Goal: Navigation & Orientation: Find specific page/section

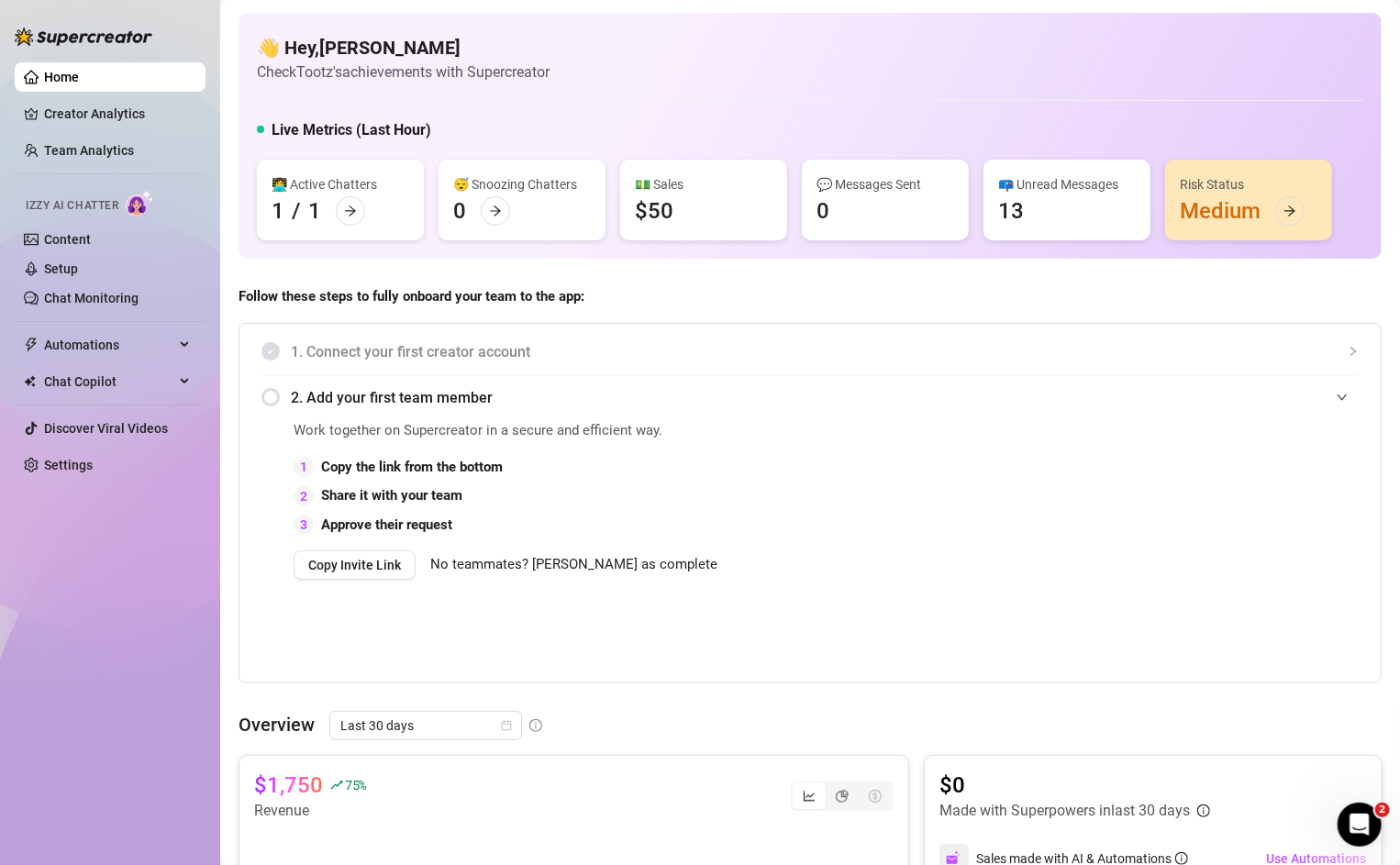
click at [1255, 208] on div "Risk Status Medium" at bounding box center [1249, 200] width 167 height 81
click at [96, 93] on ul "Home Creator Analytics Team Analytics Izzy AI Chatter Content Setup Chat Monito…" at bounding box center [110, 271] width 191 height 432
click at [97, 111] on link "Creator Analytics" at bounding box center [118, 114] width 147 height 29
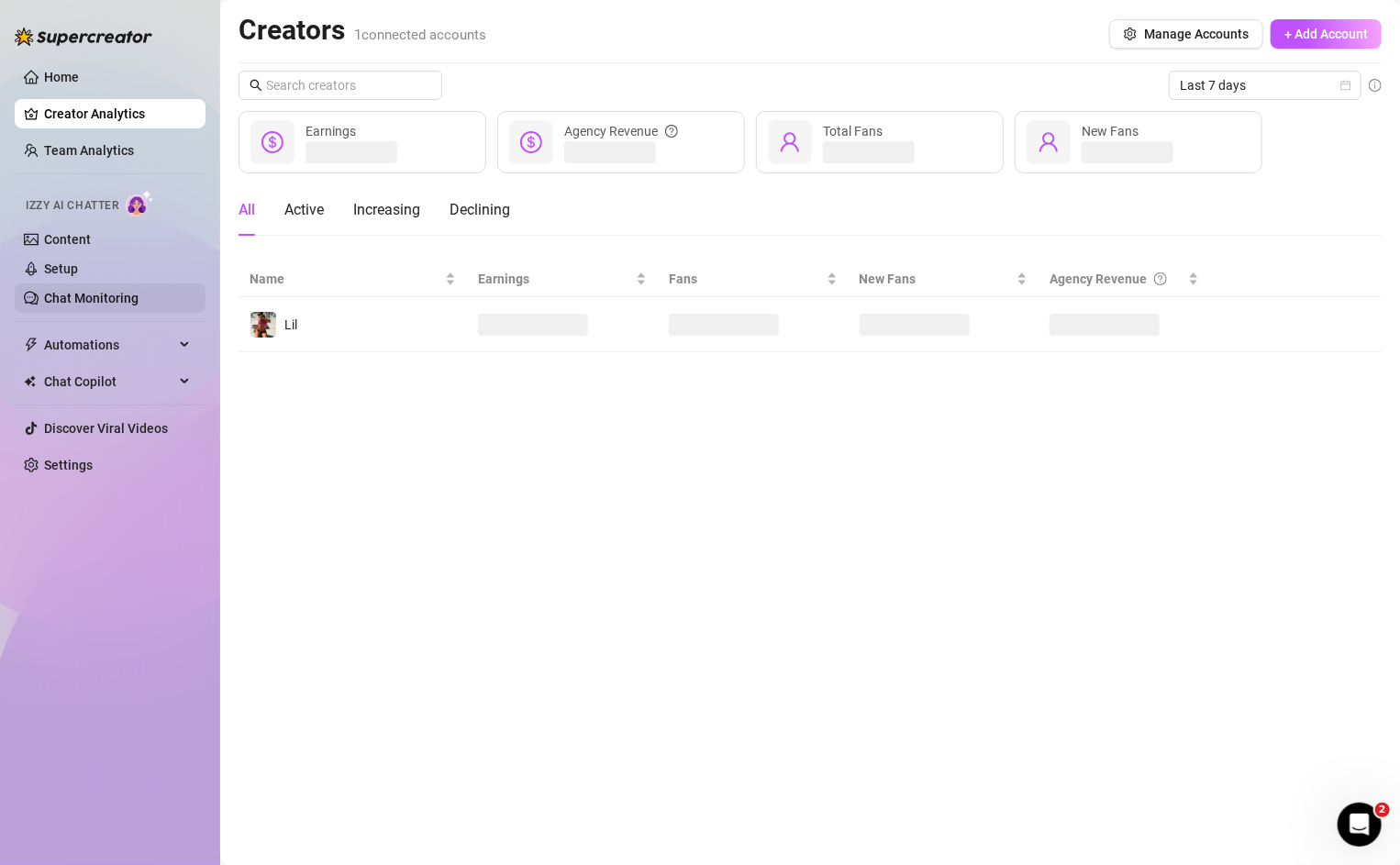
click at [73, 298] on link "Chat Monitoring" at bounding box center [91, 298] width 95 height 15
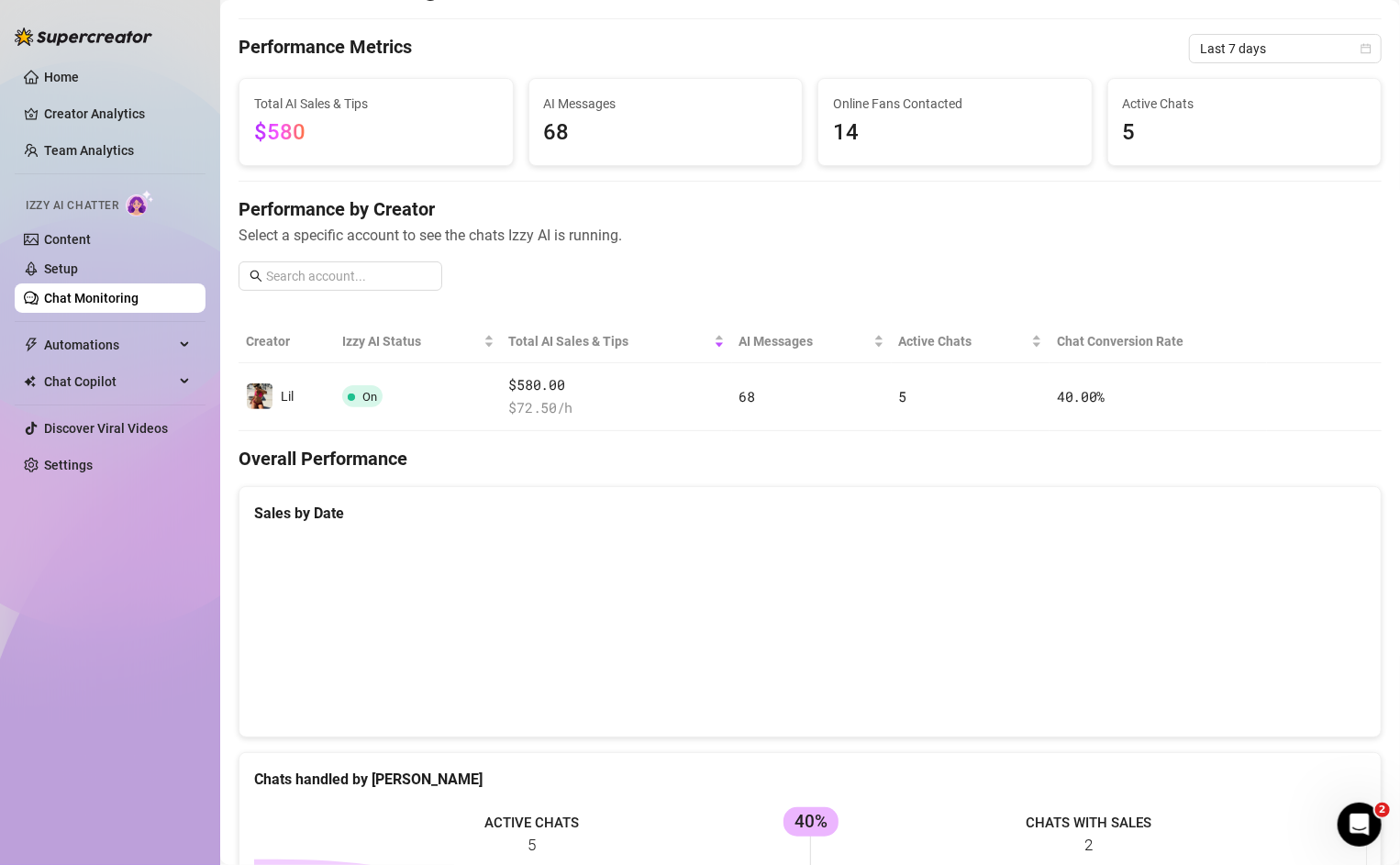
scroll to position [41, 0]
click at [110, 303] on link "Chat Monitoring" at bounding box center [91, 298] width 95 height 15
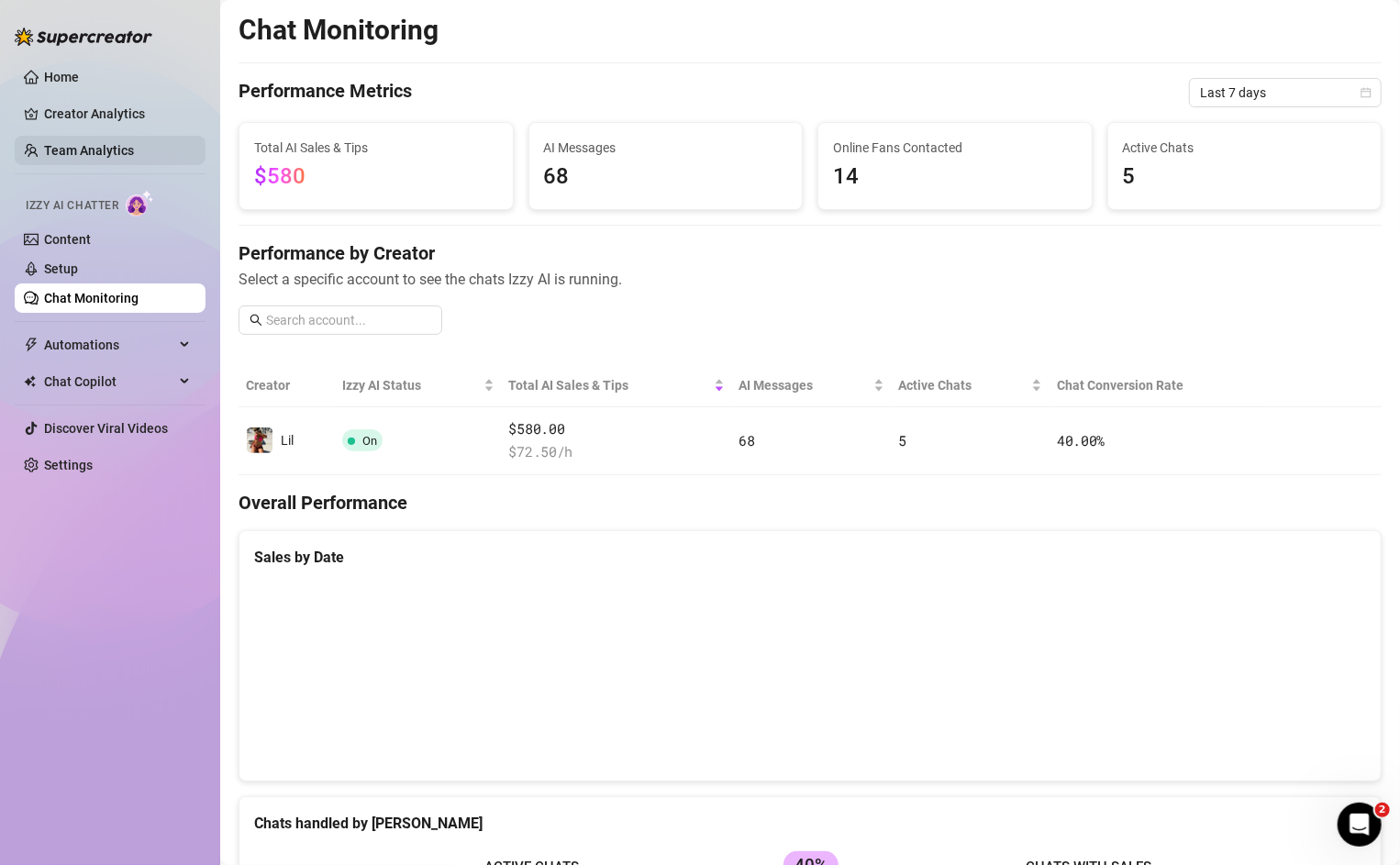
click at [74, 146] on link "Team Analytics" at bounding box center [89, 151] width 90 height 15
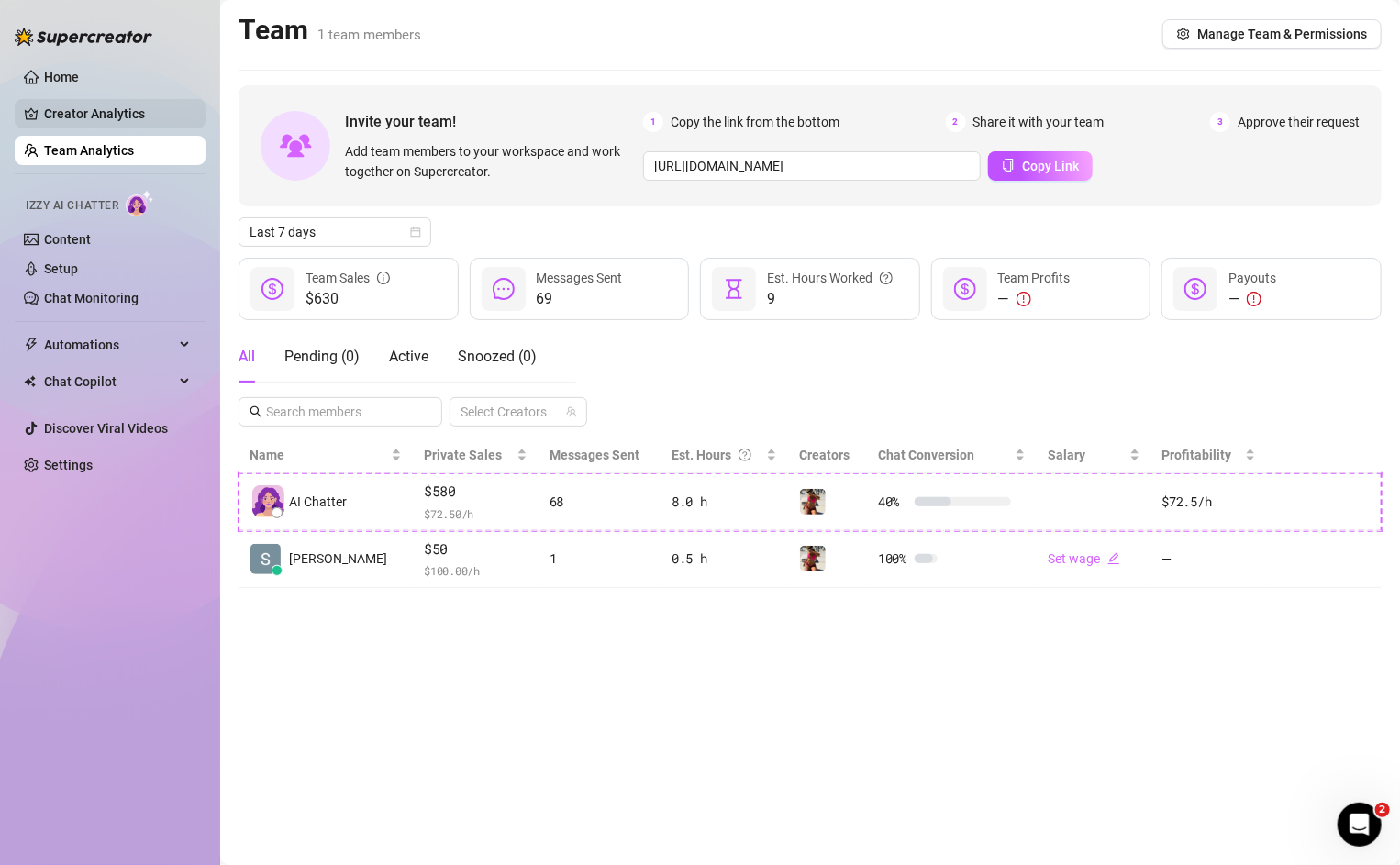
click at [71, 114] on link "Creator Analytics" at bounding box center [118, 114] width 147 height 29
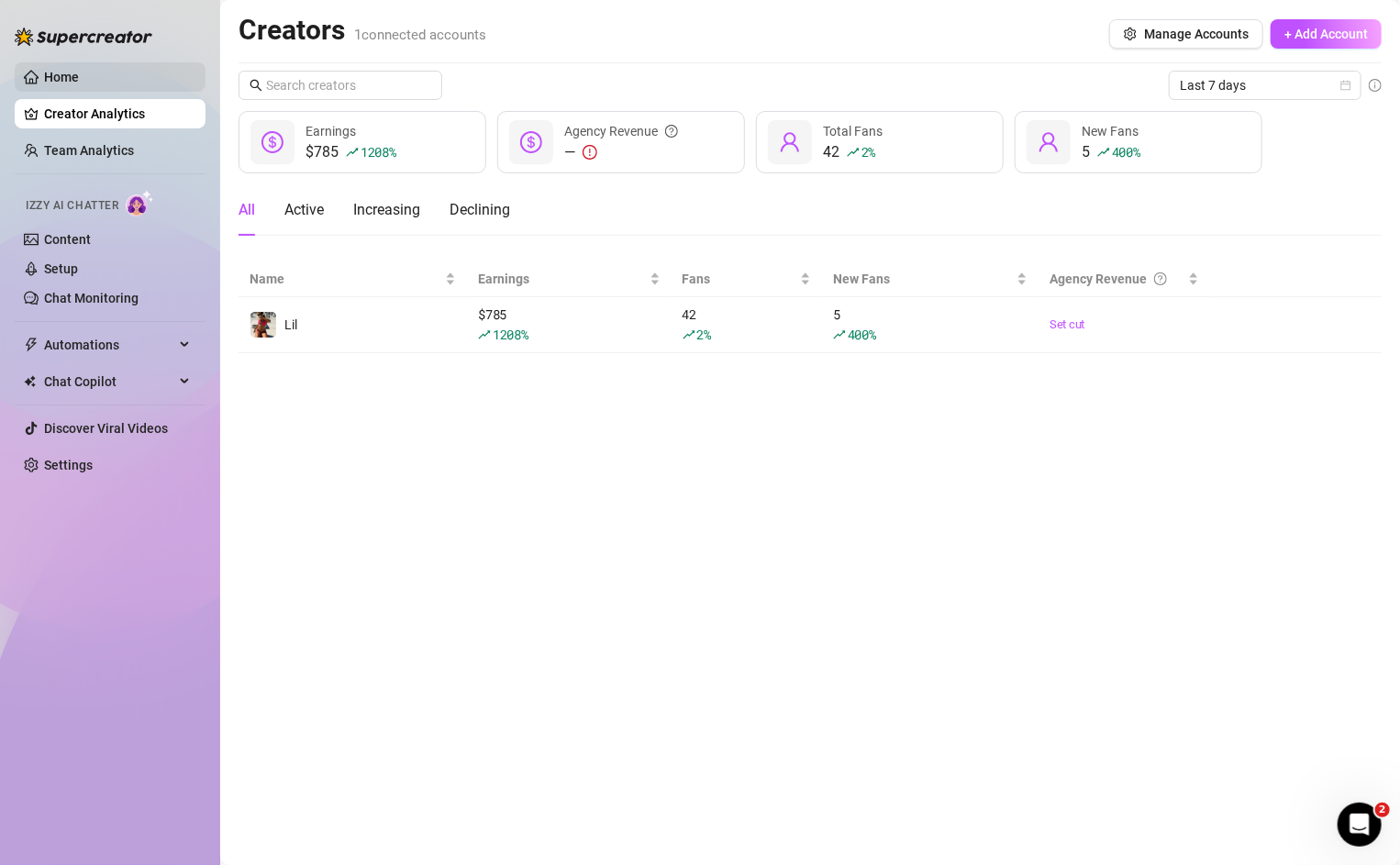
click at [67, 83] on link "Home" at bounding box center [62, 77] width 35 height 15
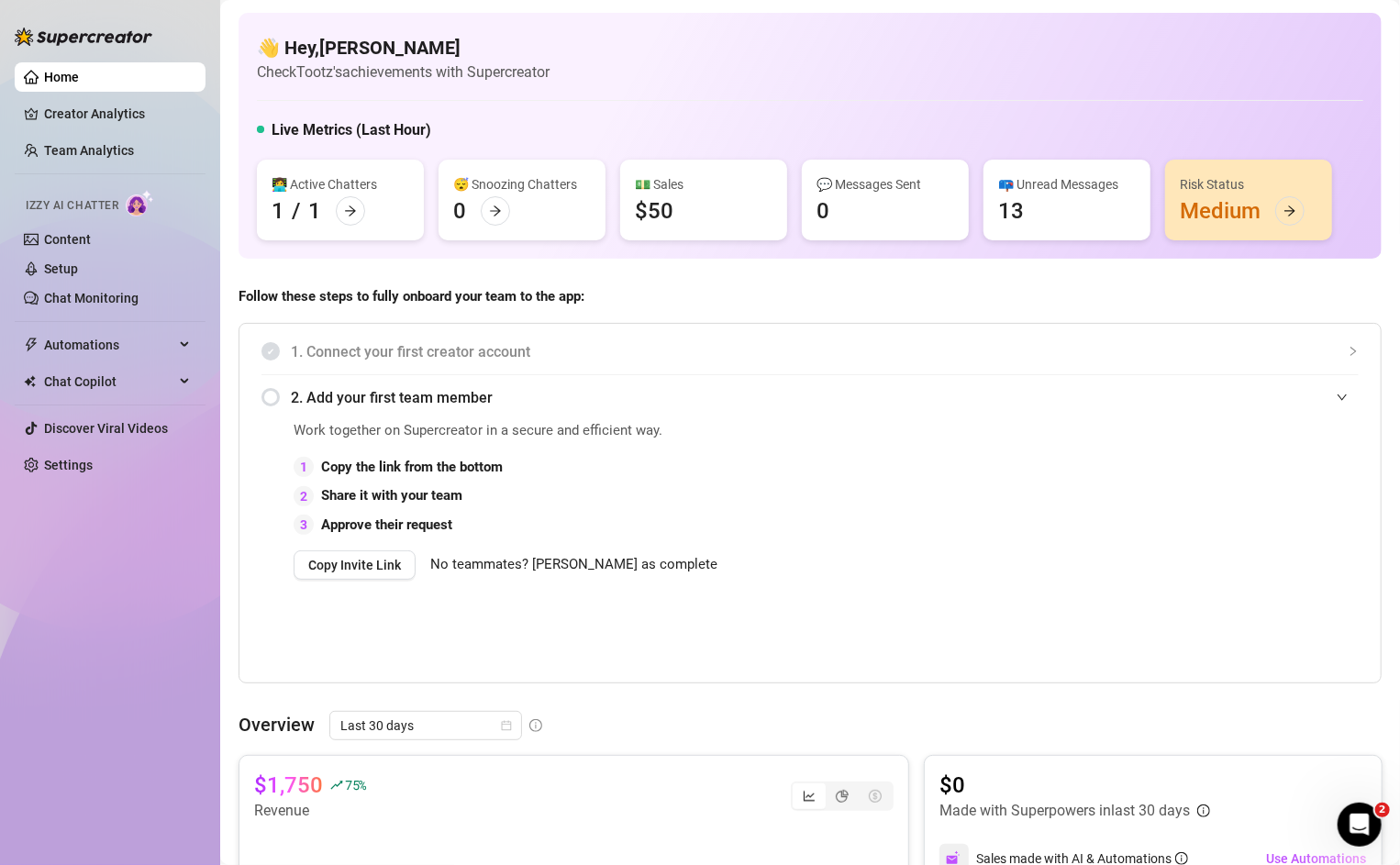
click at [1235, 208] on div "Risk Status Medium" at bounding box center [1249, 200] width 167 height 81
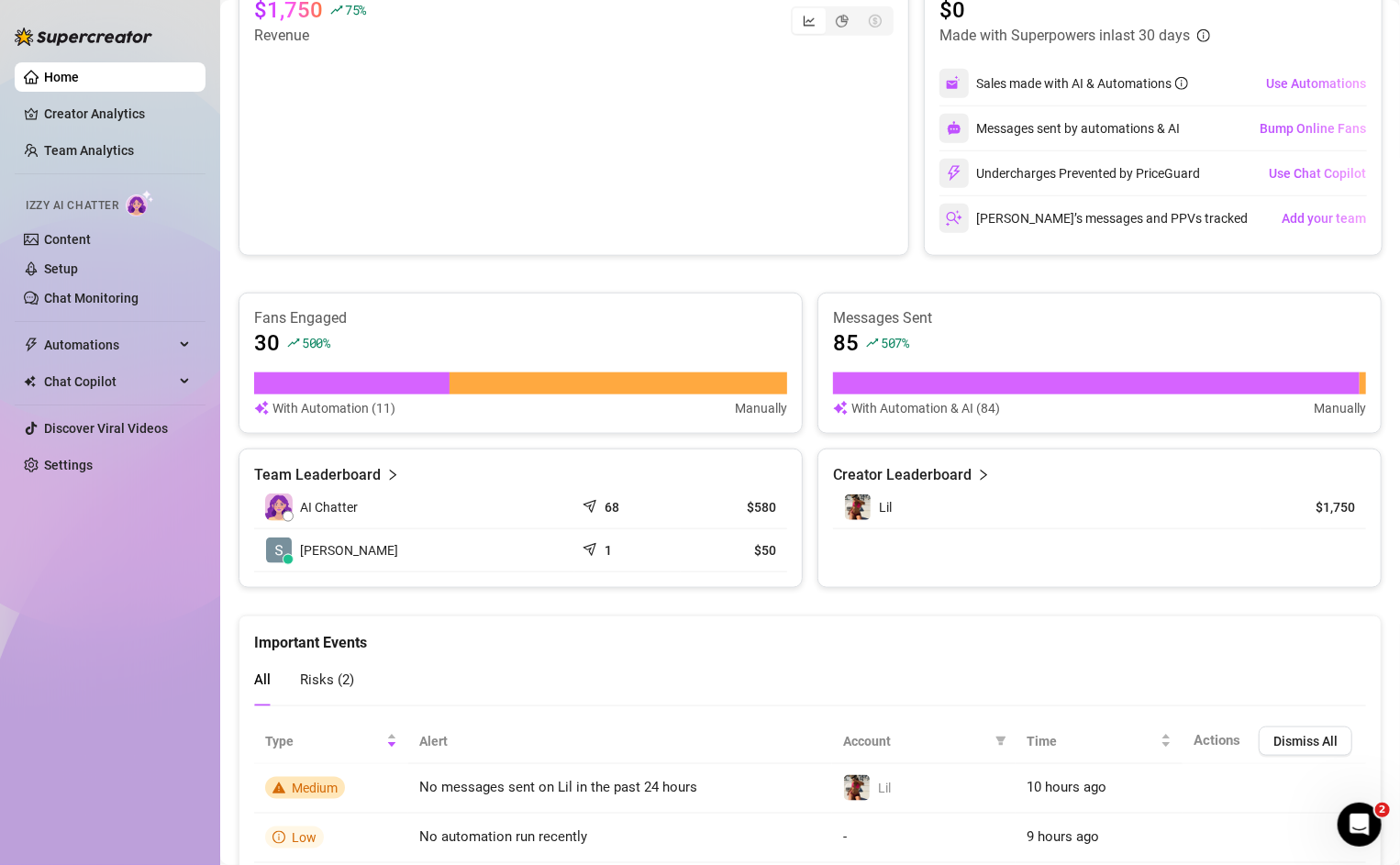
scroll to position [837, 0]
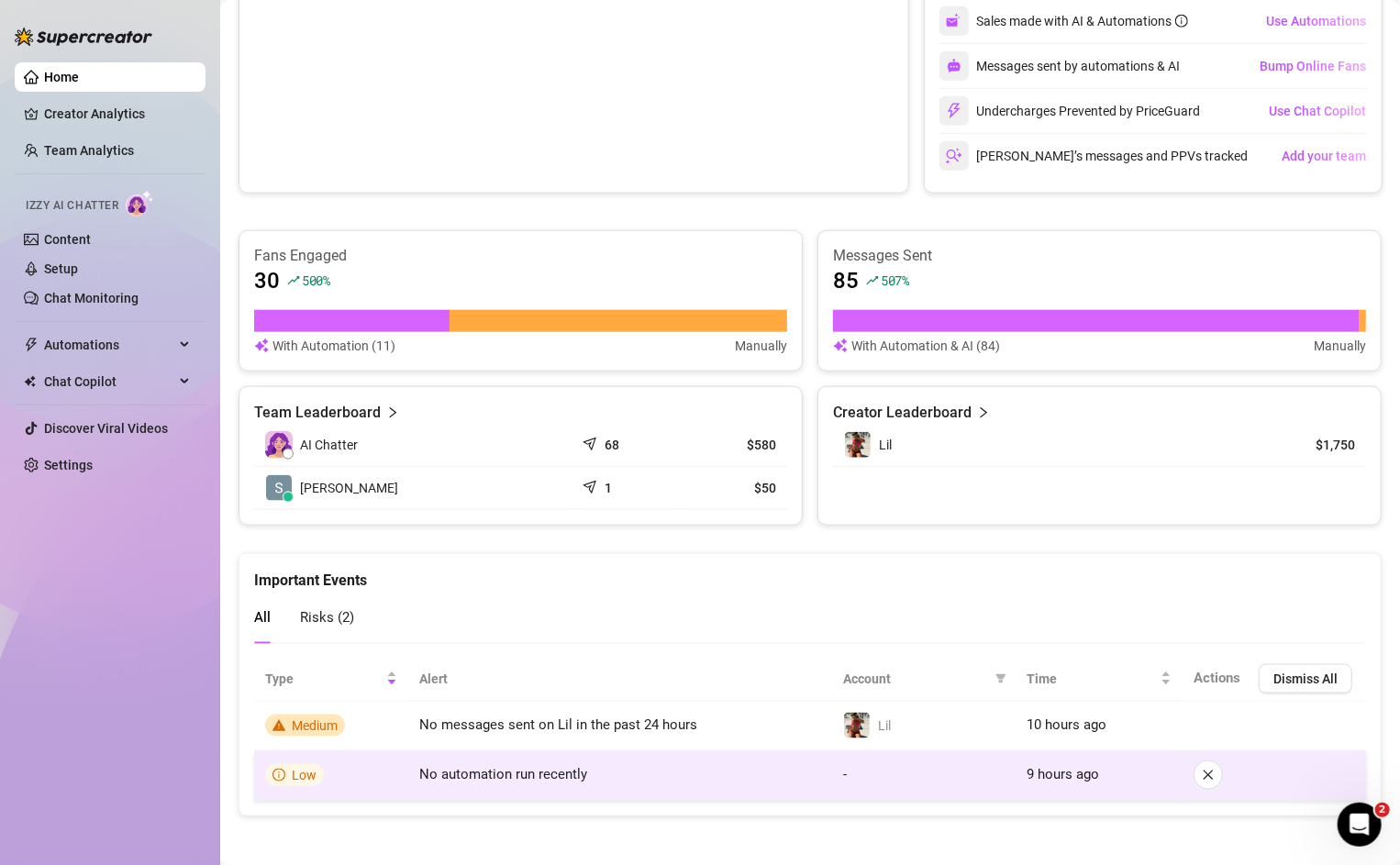
click at [367, 771] on td "Low" at bounding box center [332, 776] width 154 height 50
click at [446, 778] on td "No automation run recently" at bounding box center [619, 776] width 423 height 50
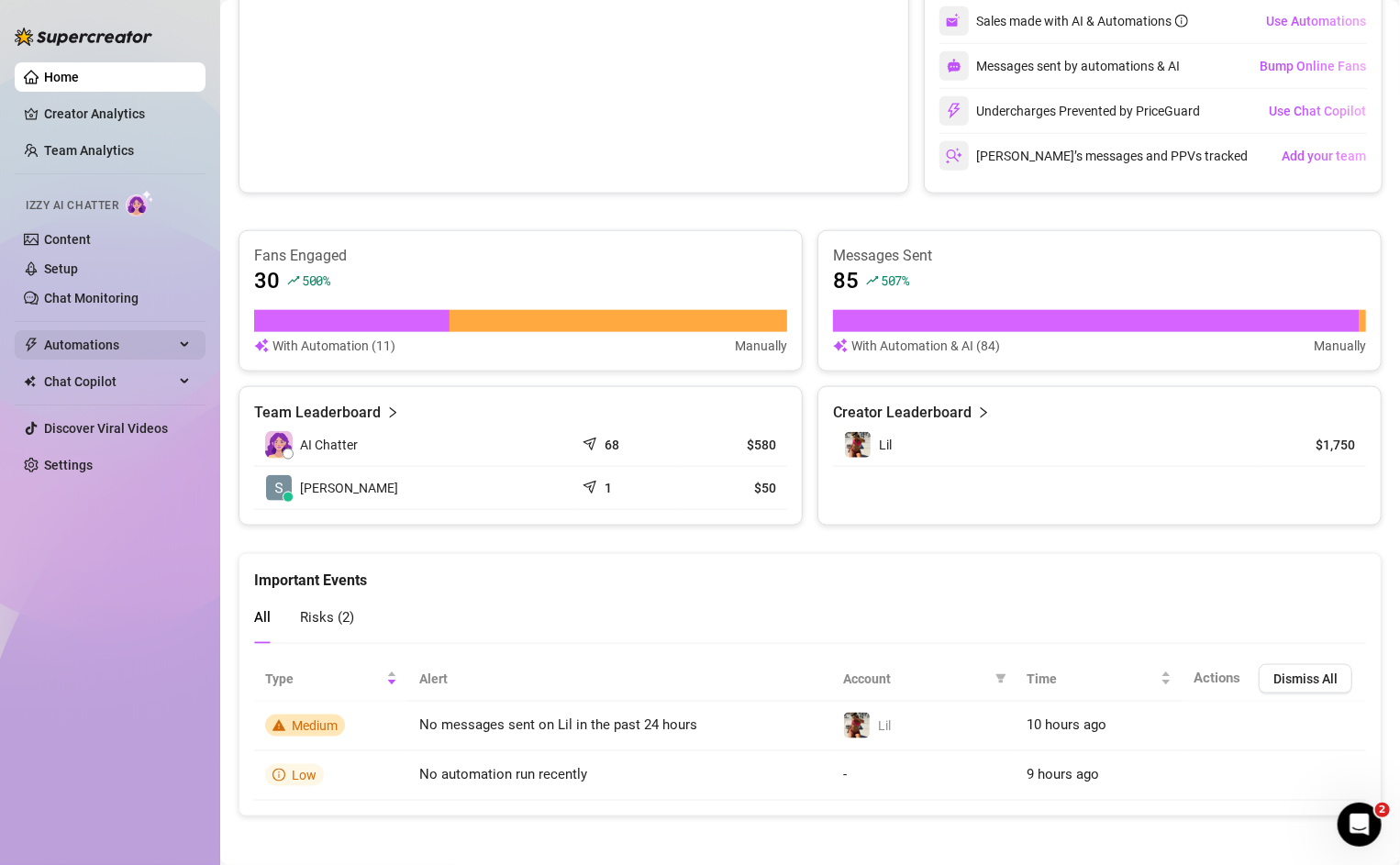
click at [53, 345] on span "Automations" at bounding box center [109, 345] width 130 height 29
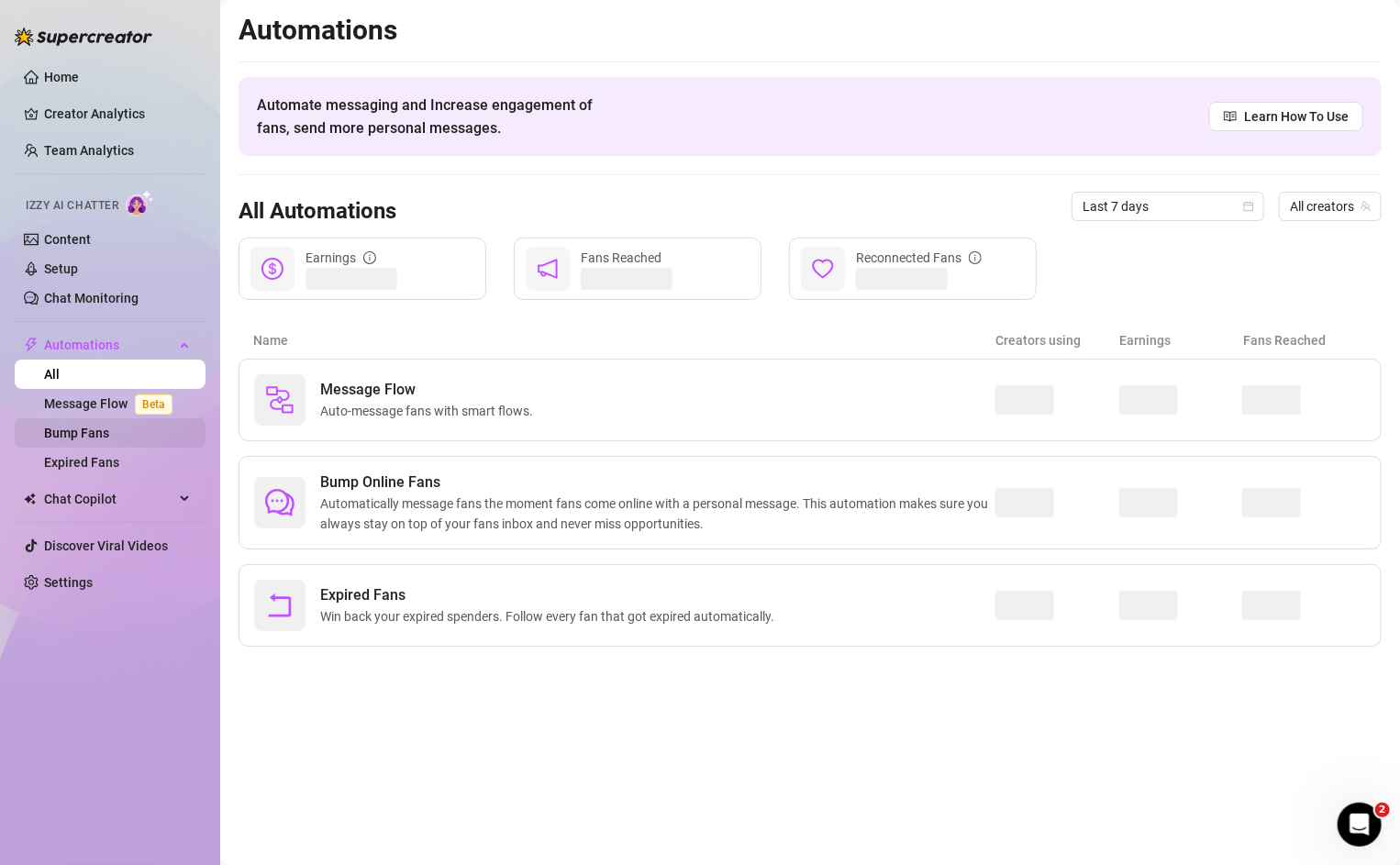
click at [109, 440] on link "Bump Fans" at bounding box center [76, 432] width 65 height 15
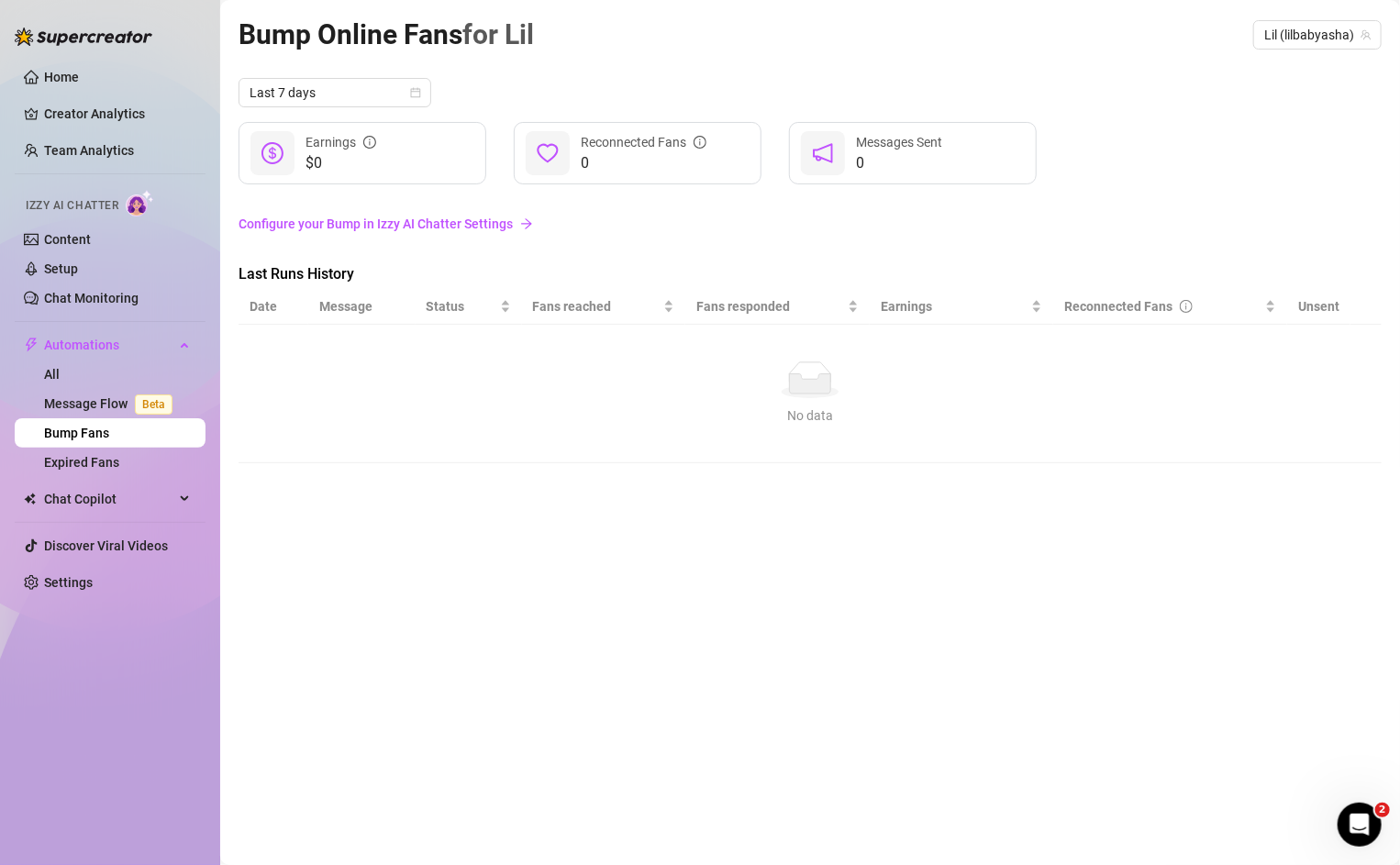
click at [271, 236] on link "Configure your Bump in Izzy AI Chatter Settings" at bounding box center [810, 224] width 1144 height 35
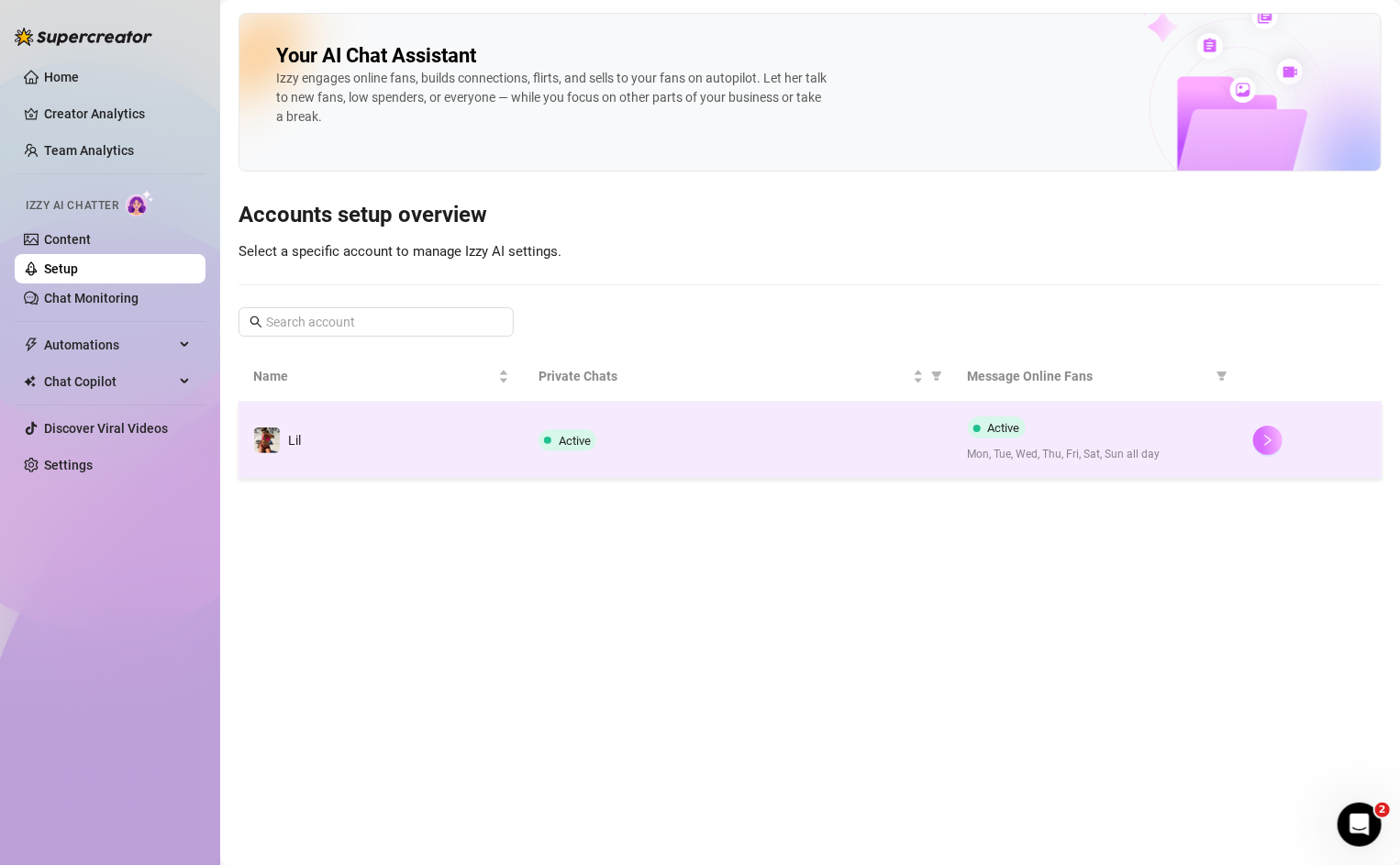
click at [1276, 441] on button "button" at bounding box center [1268, 440] width 29 height 29
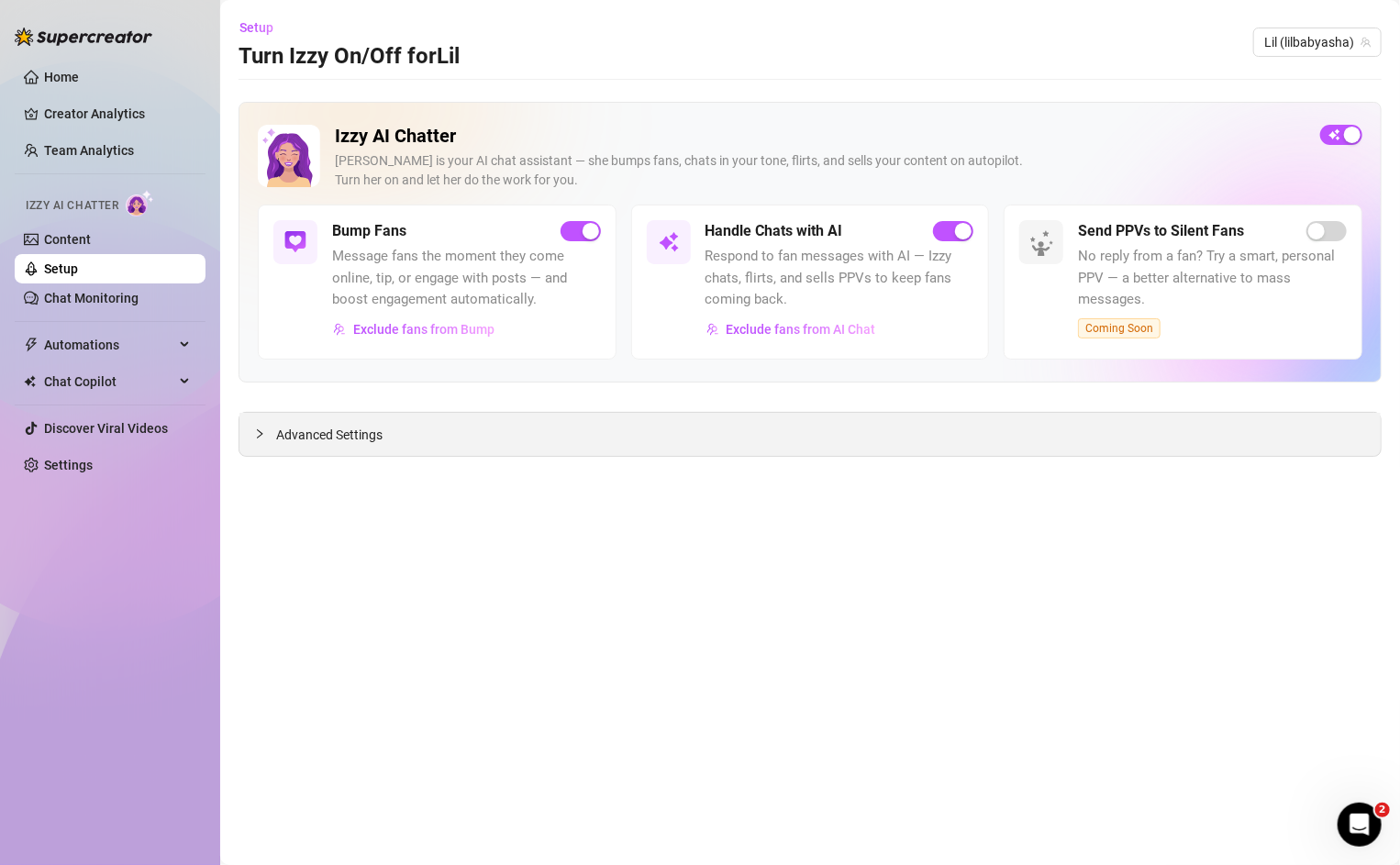
click at [382, 437] on span "Advanced Settings" at bounding box center [330, 434] width 107 height 20
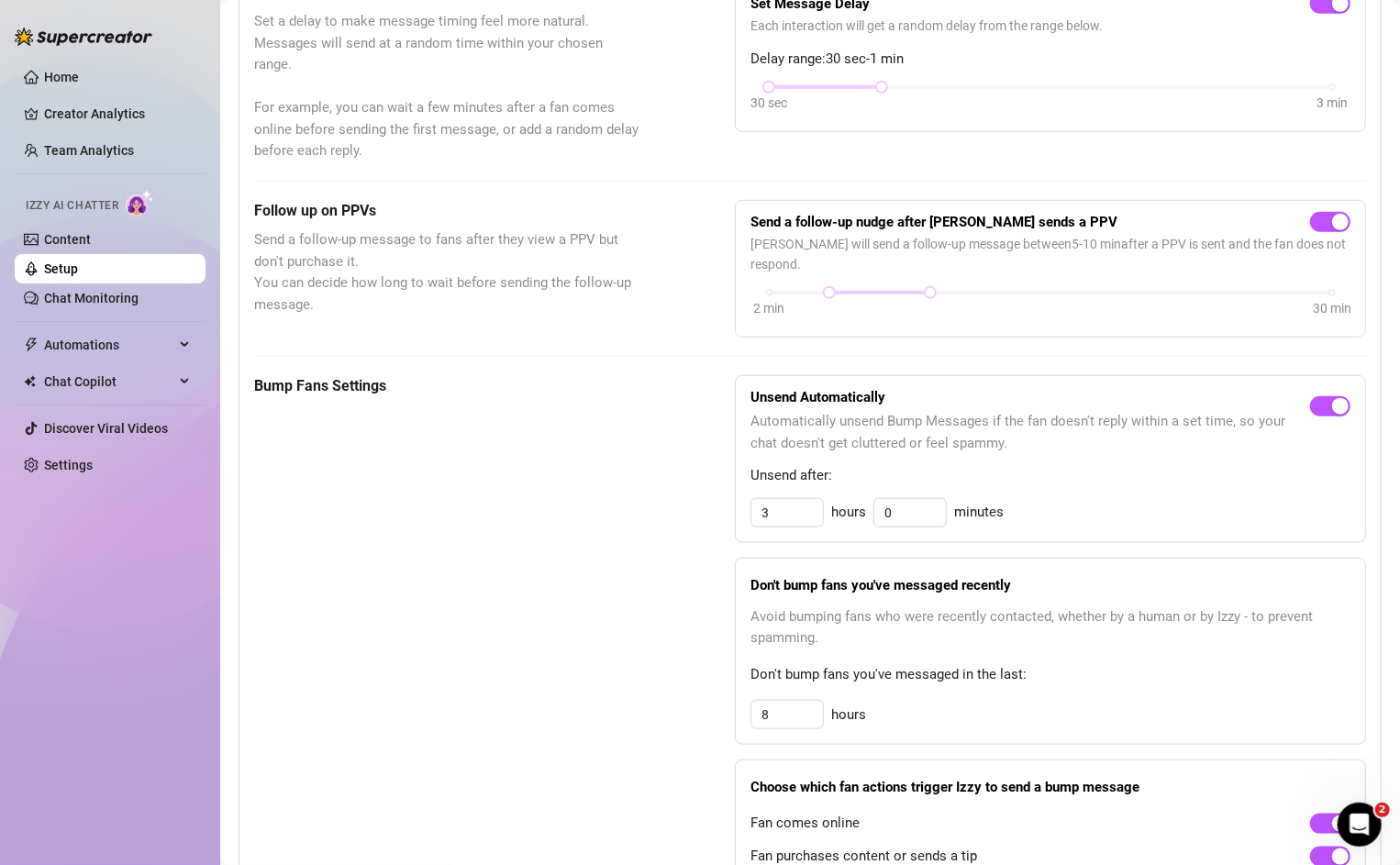
scroll to position [435, 0]
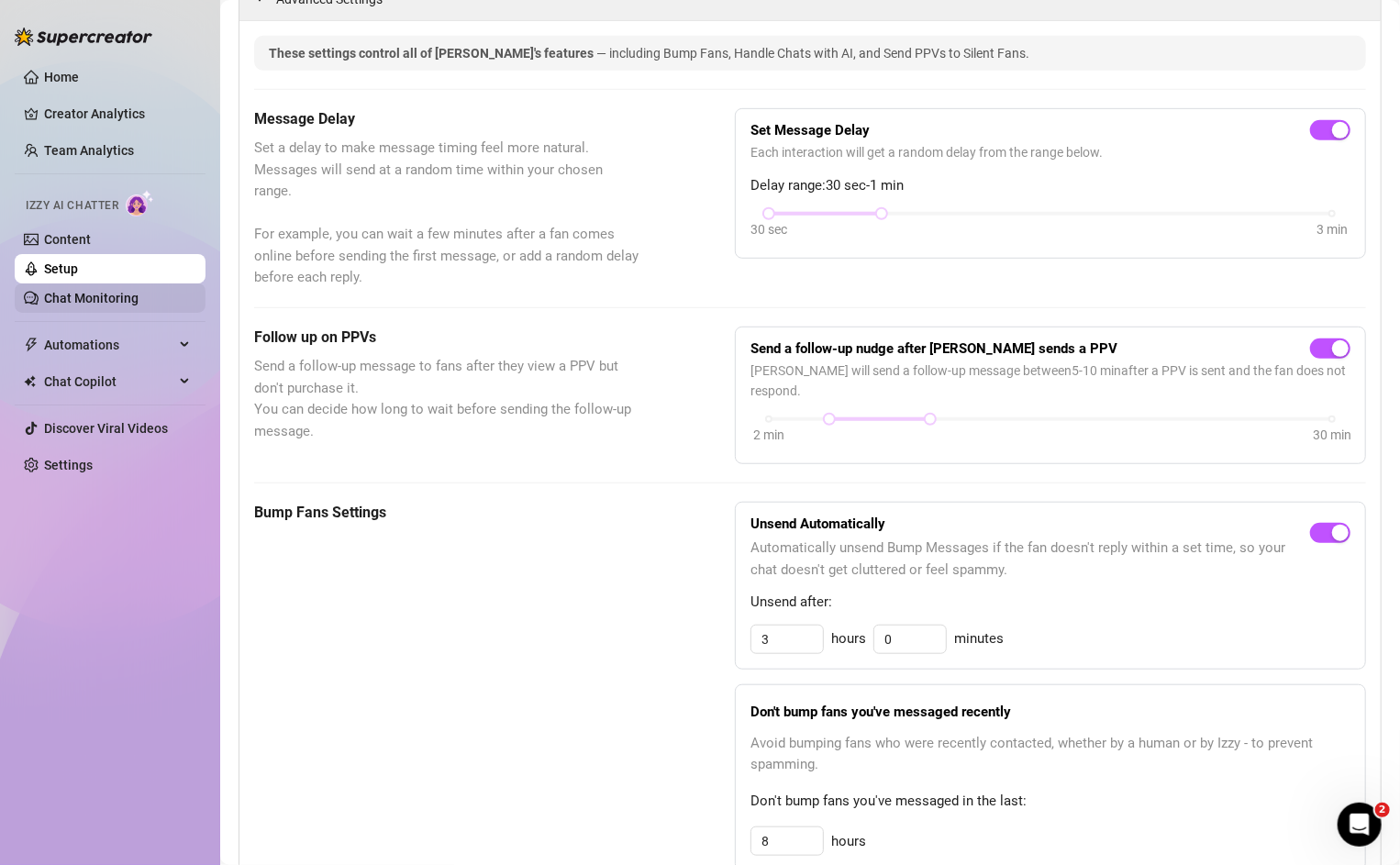
click at [91, 298] on link "Chat Monitoring" at bounding box center [91, 298] width 95 height 15
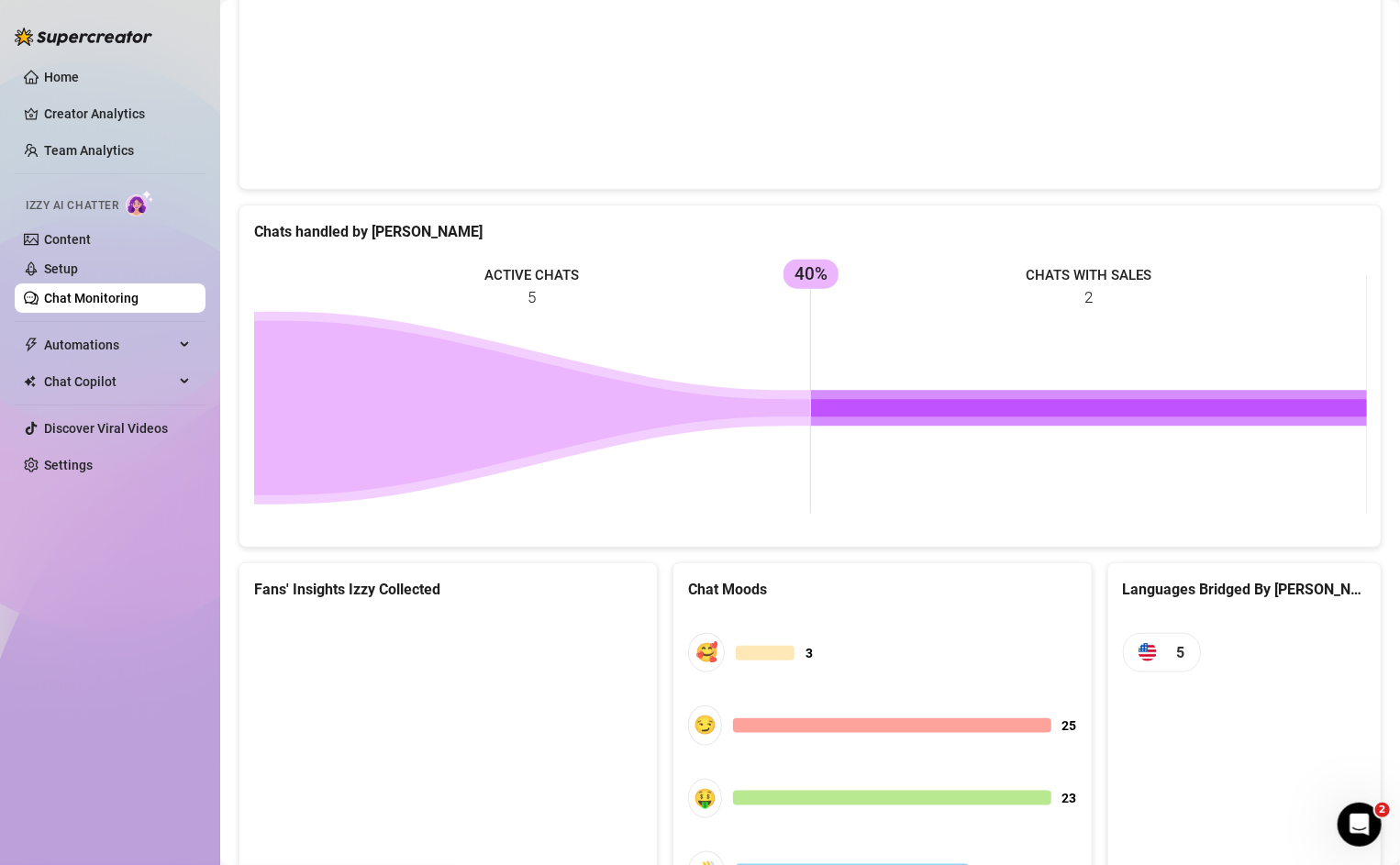
scroll to position [700, 0]
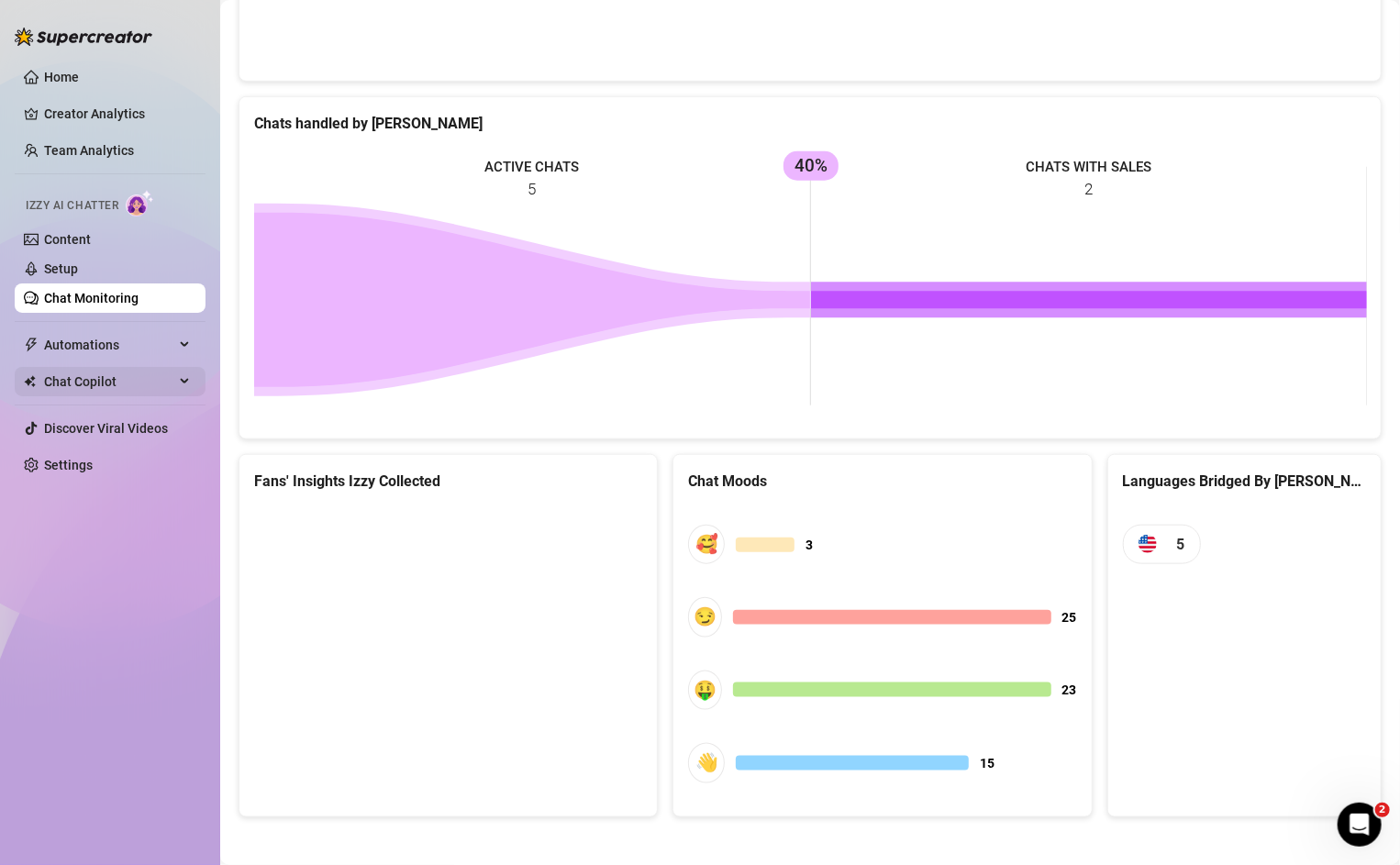
click at [60, 374] on span "Chat Copilot" at bounding box center [109, 382] width 130 height 29
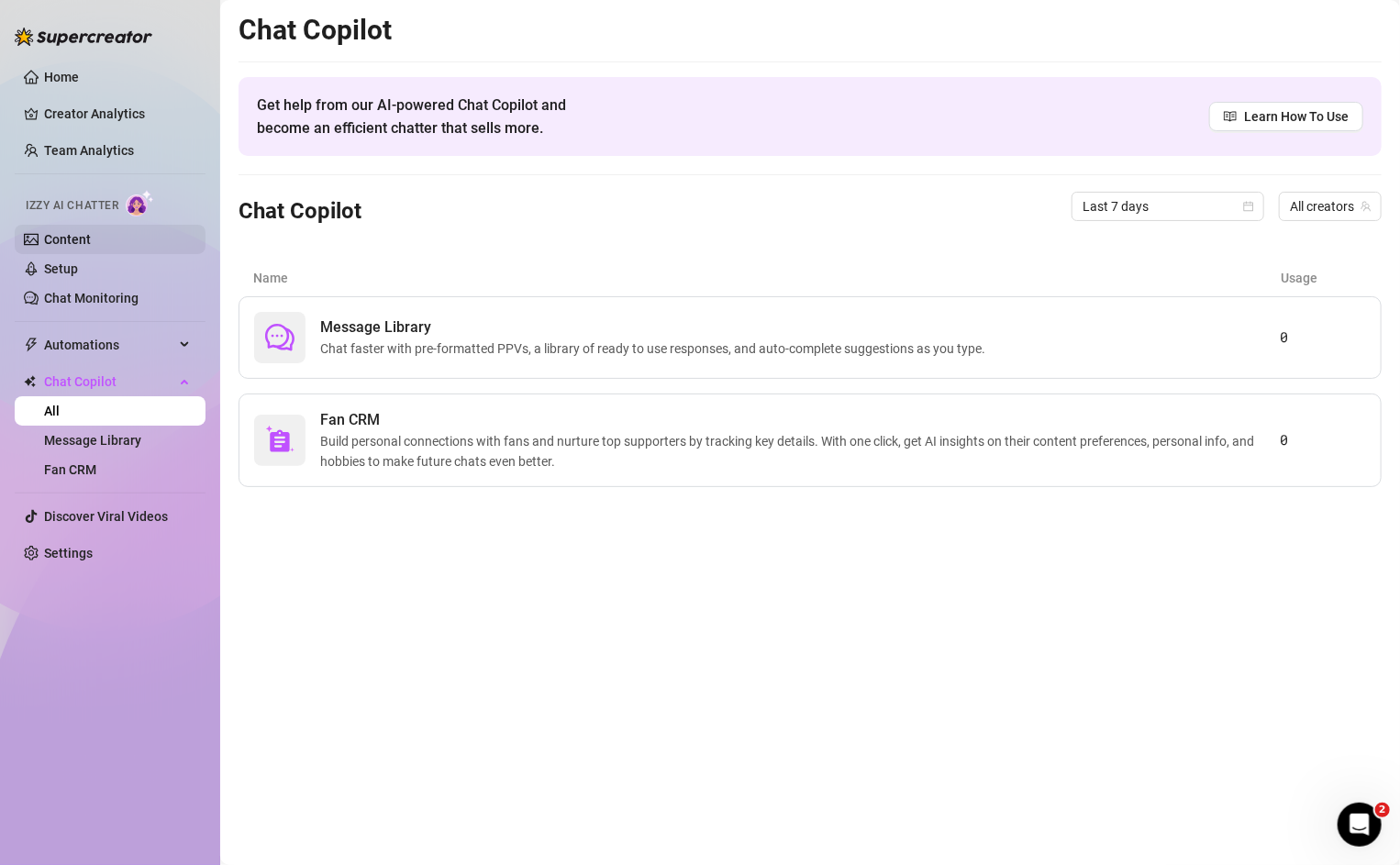
click at [47, 244] on link "Content" at bounding box center [67, 240] width 47 height 15
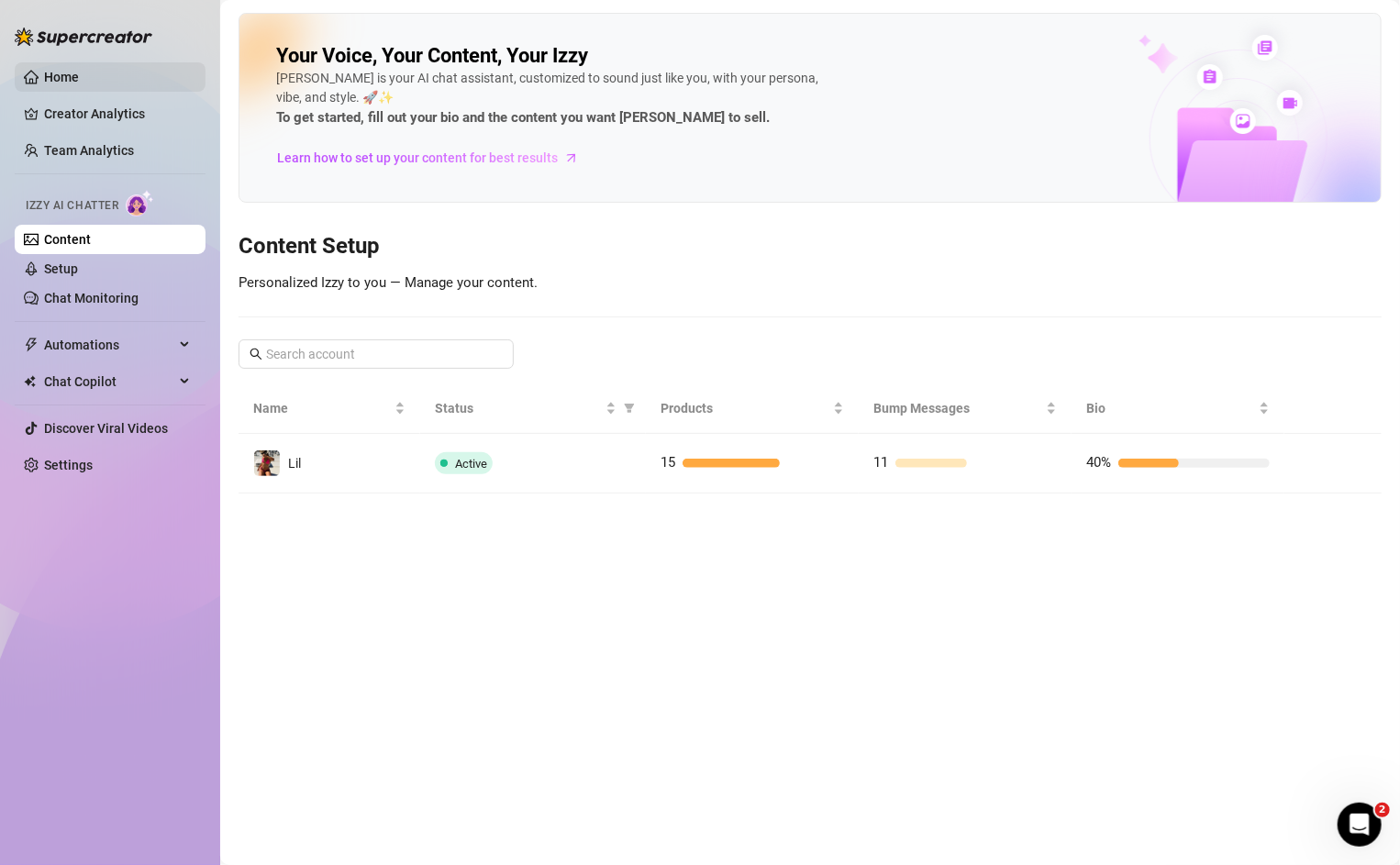
click at [51, 84] on link "Home" at bounding box center [62, 77] width 35 height 15
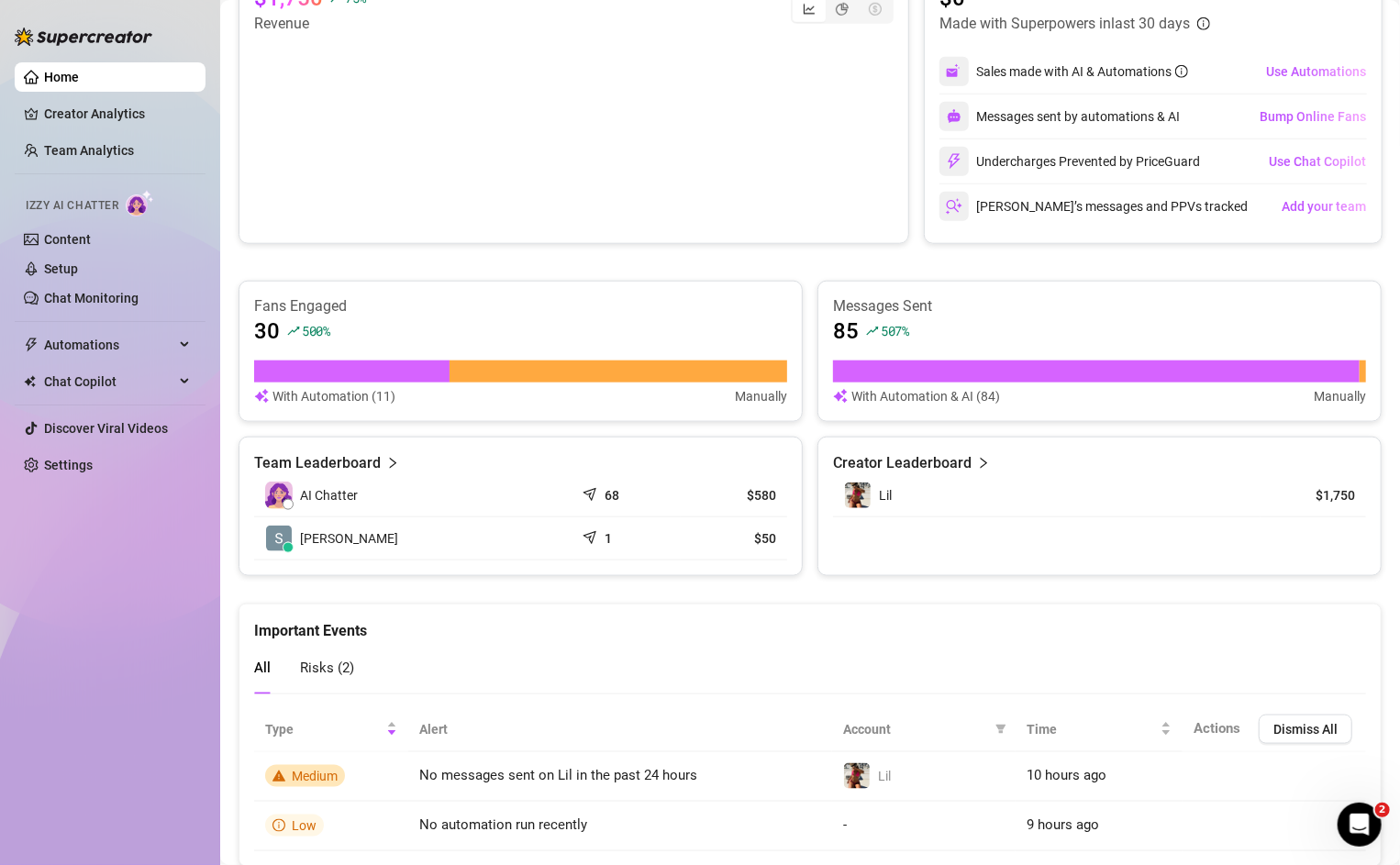
scroll to position [797, 0]
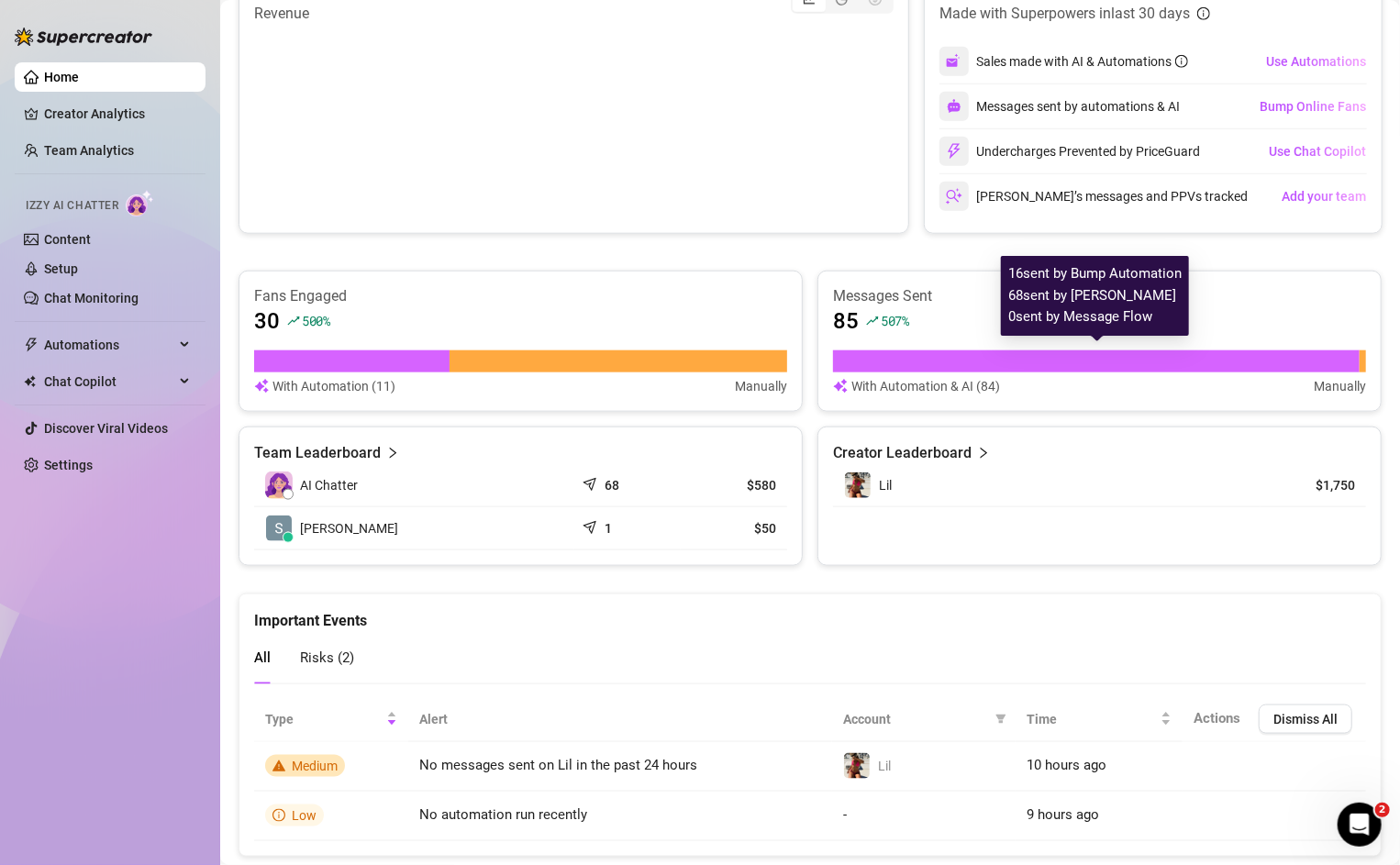
click at [935, 351] on div at bounding box center [1096, 362] width 526 height 22
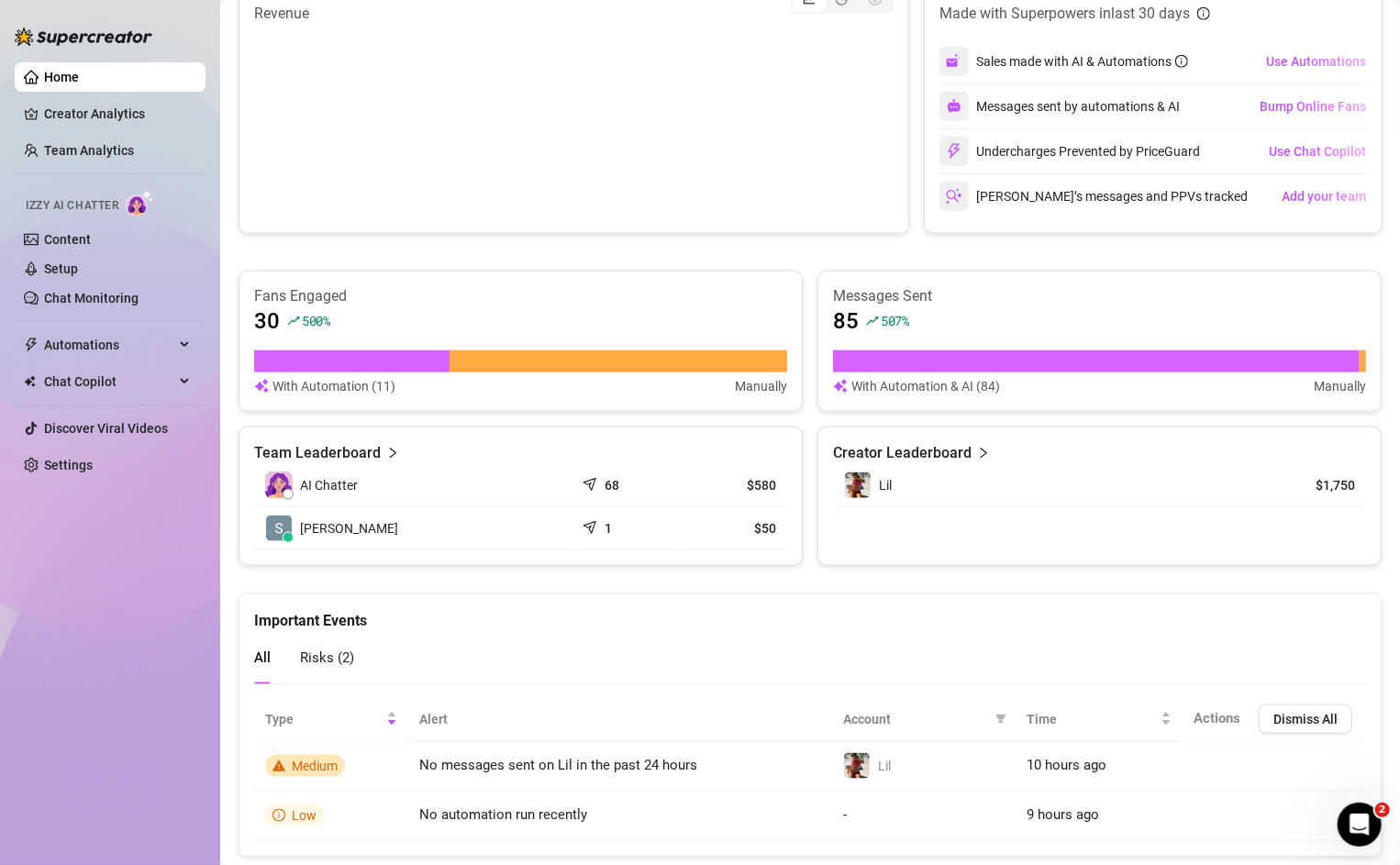
scroll to position [837, 0]
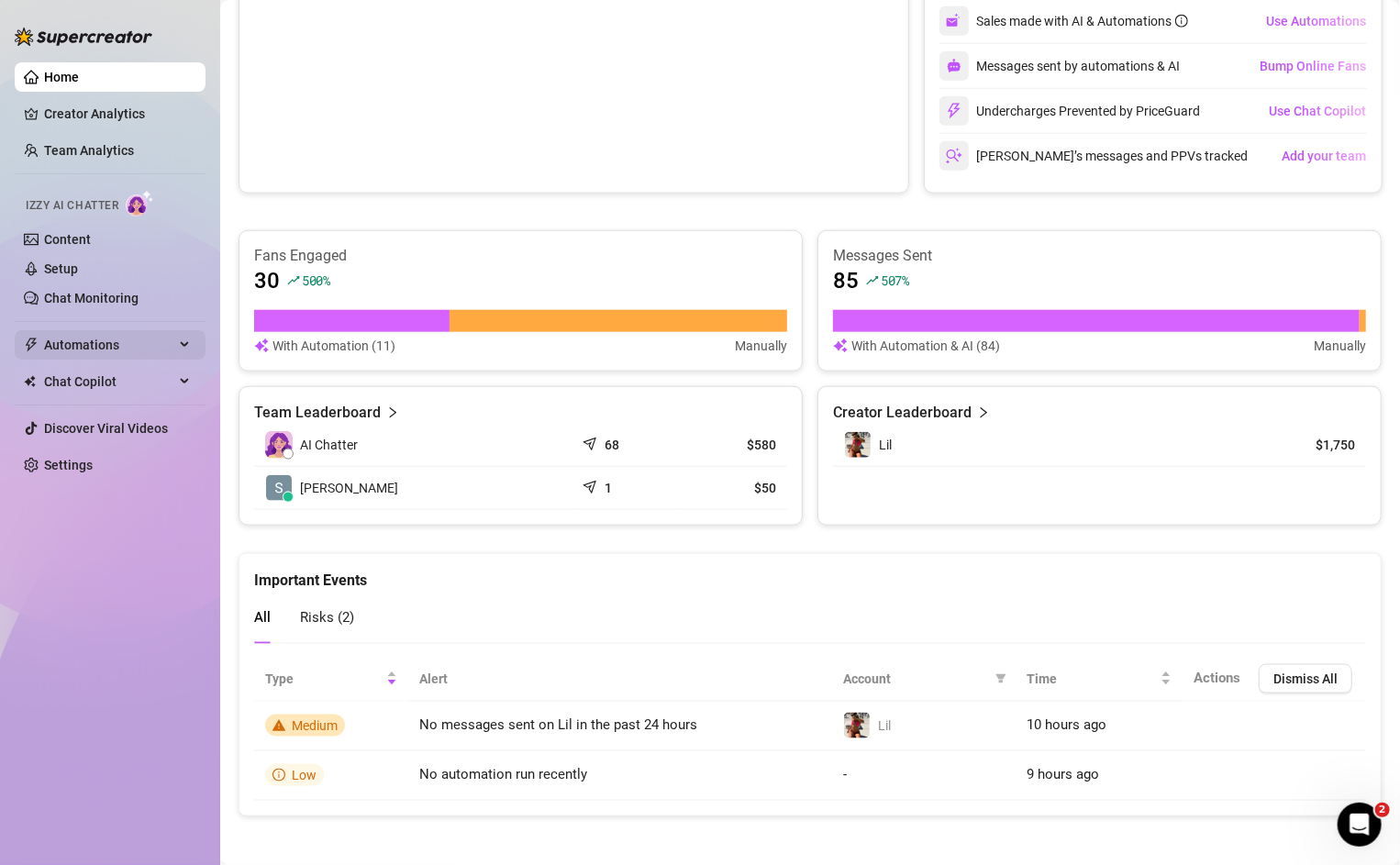
click at [79, 349] on span "Automations" at bounding box center [109, 345] width 130 height 29
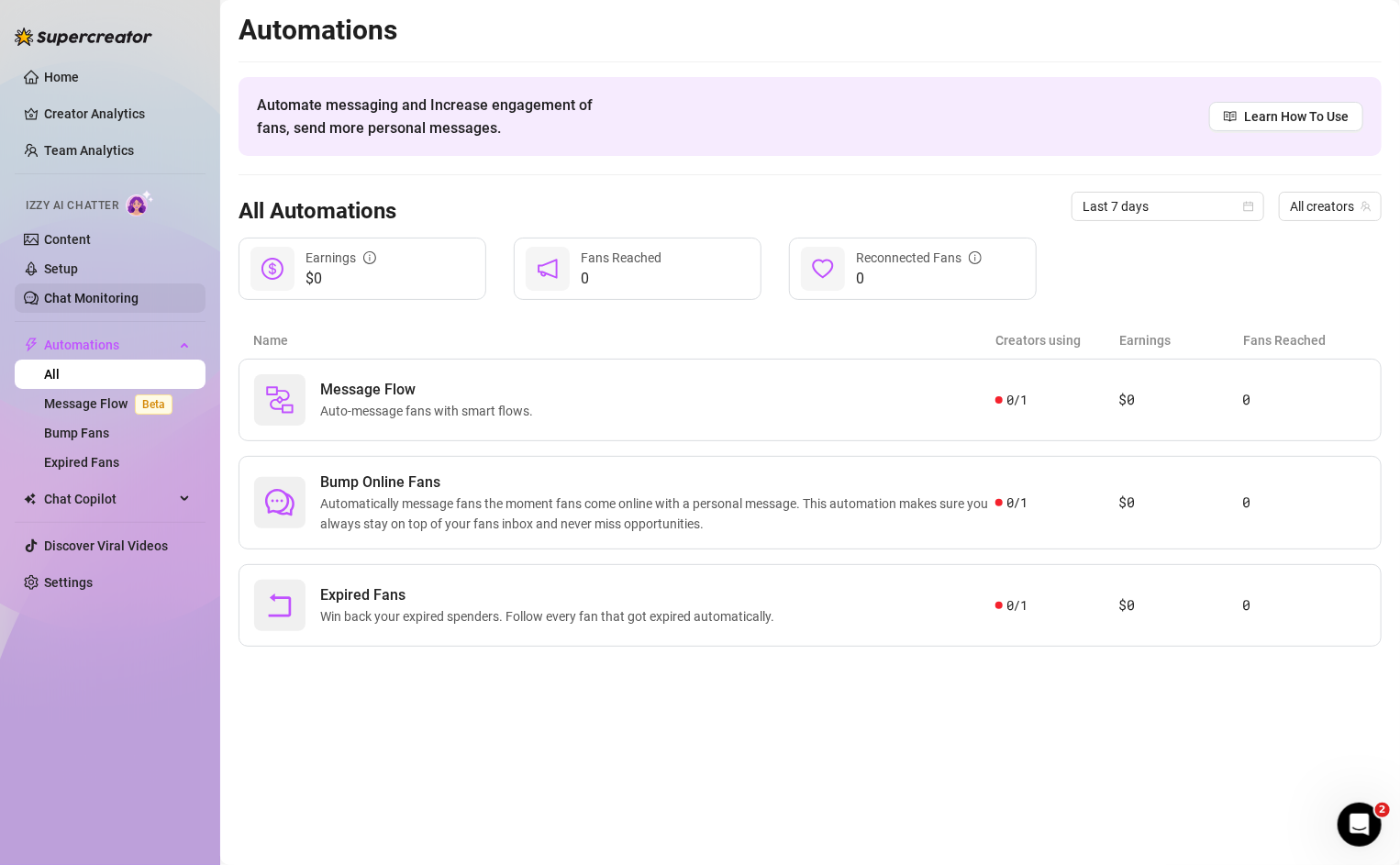
click at [72, 306] on link "Chat Monitoring" at bounding box center [91, 298] width 95 height 15
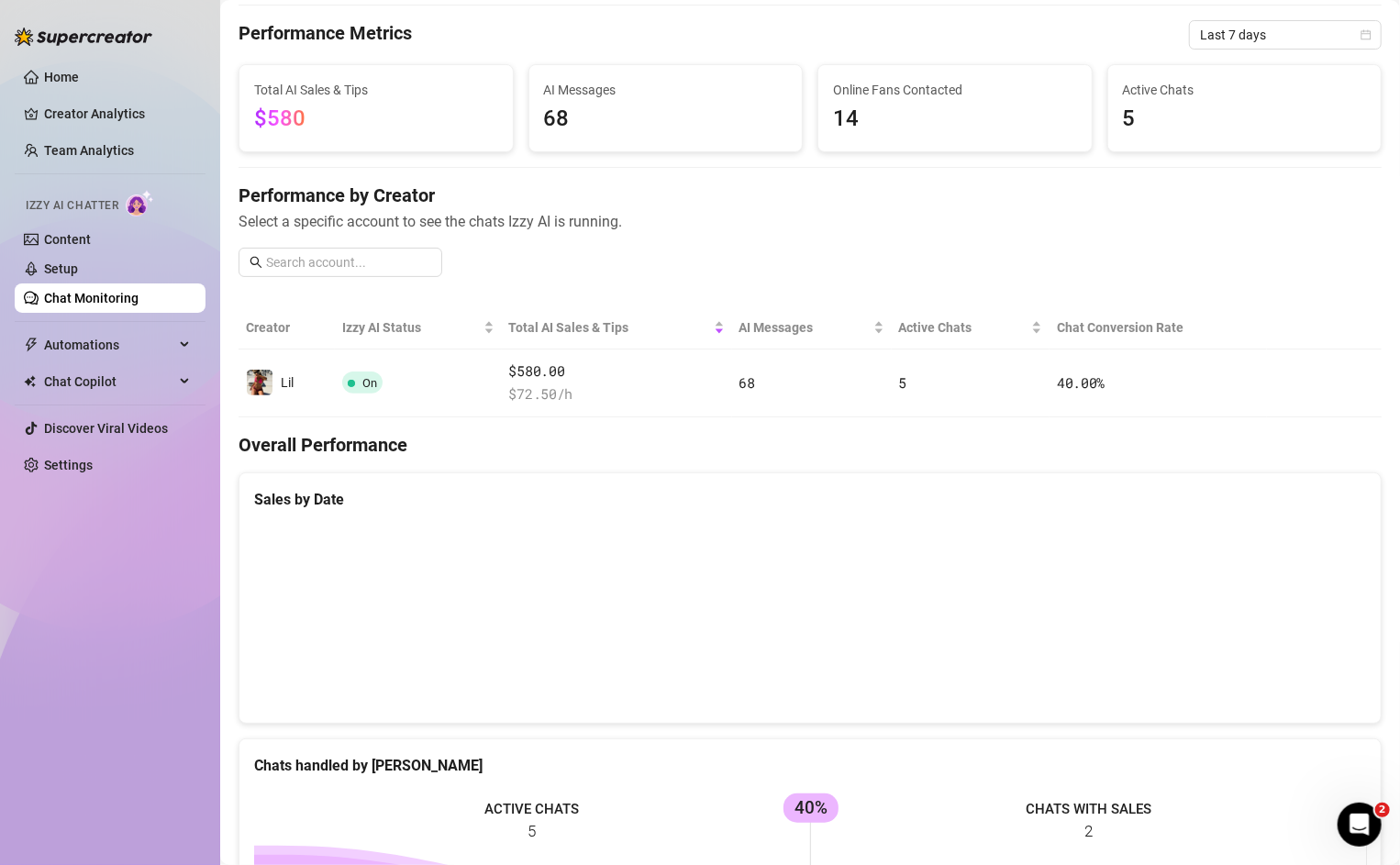
scroll to position [38, 0]
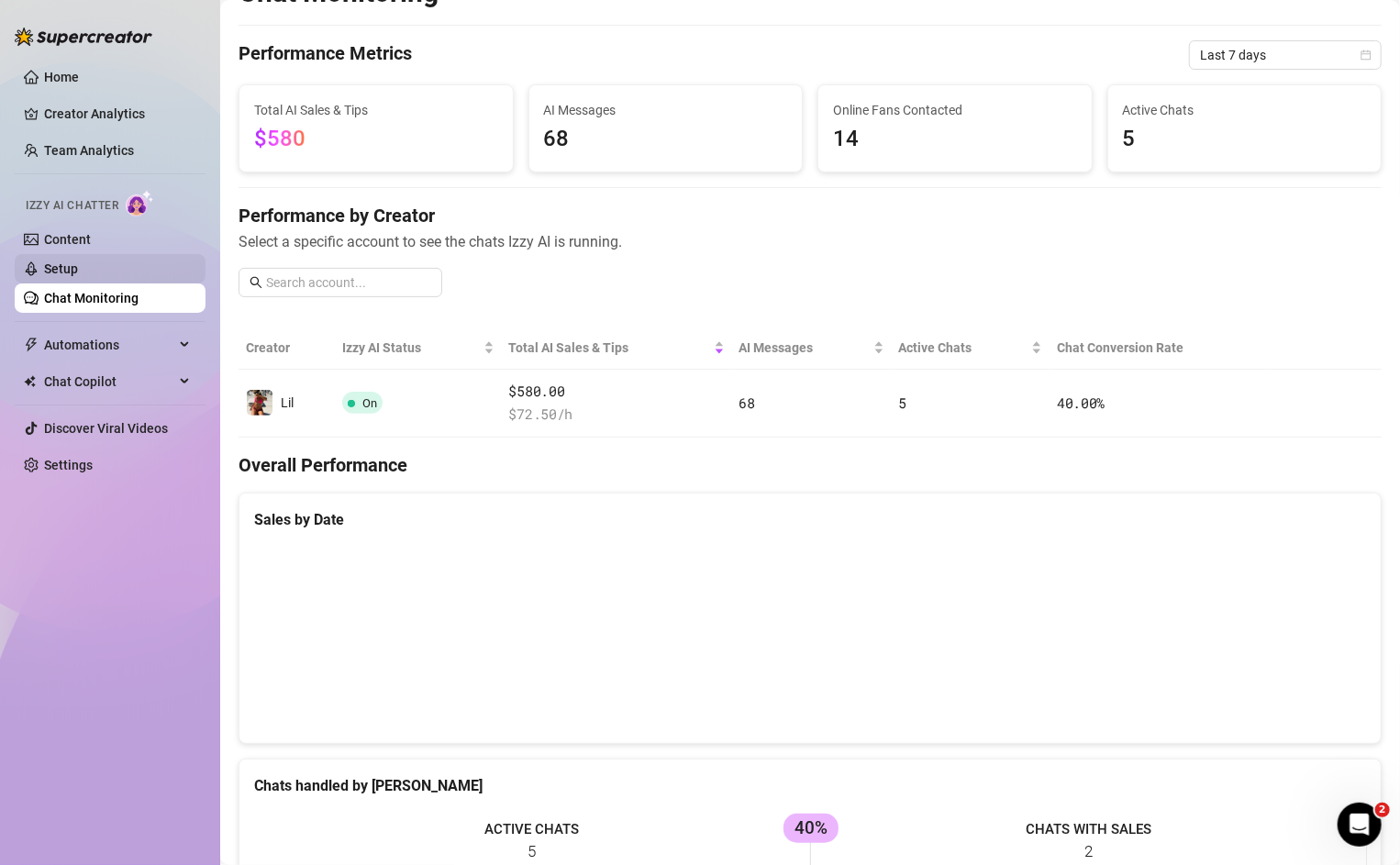
click at [78, 276] on link "Setup" at bounding box center [61, 269] width 34 height 15
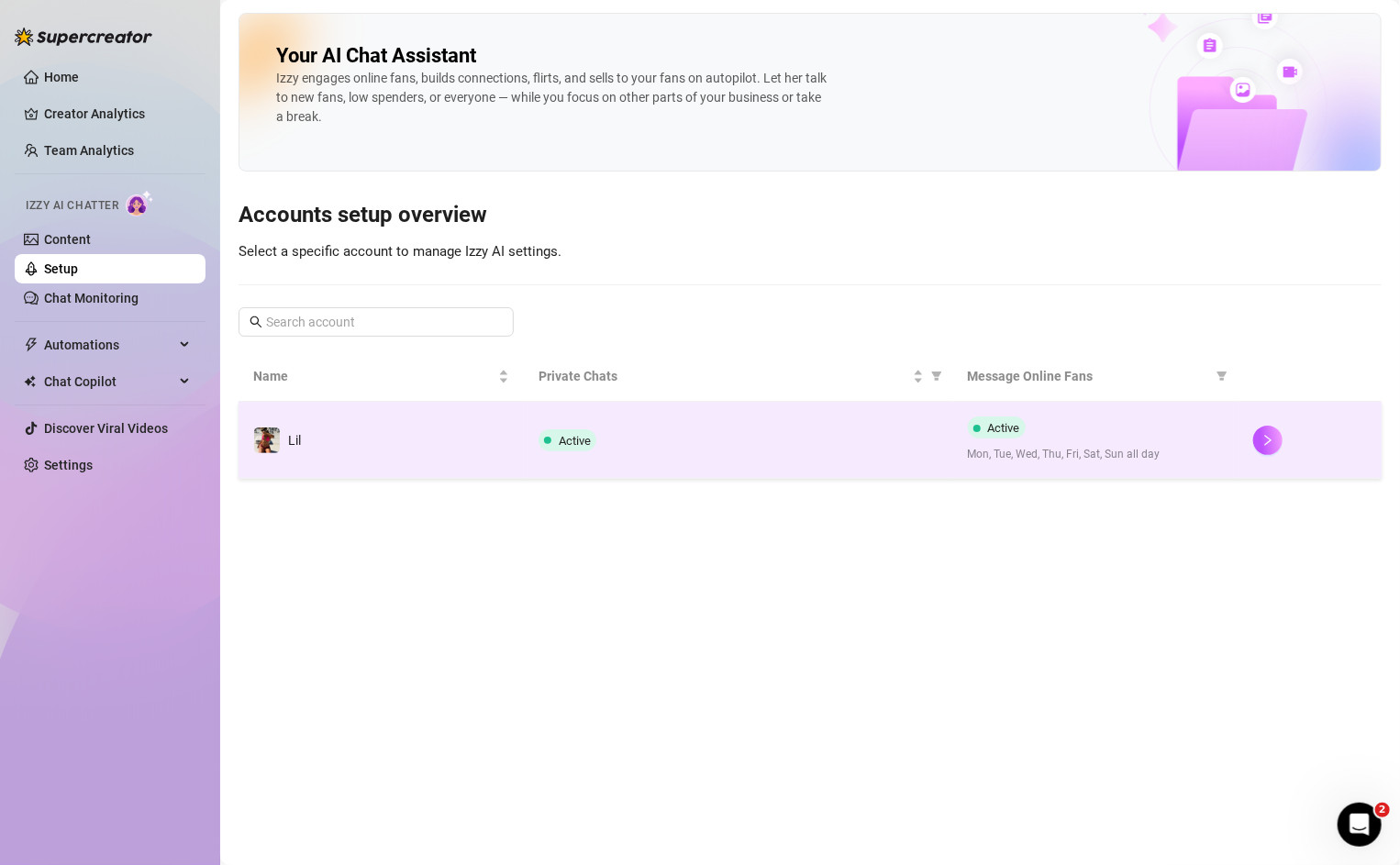
click at [578, 429] on span "Active" at bounding box center [567, 440] width 58 height 22
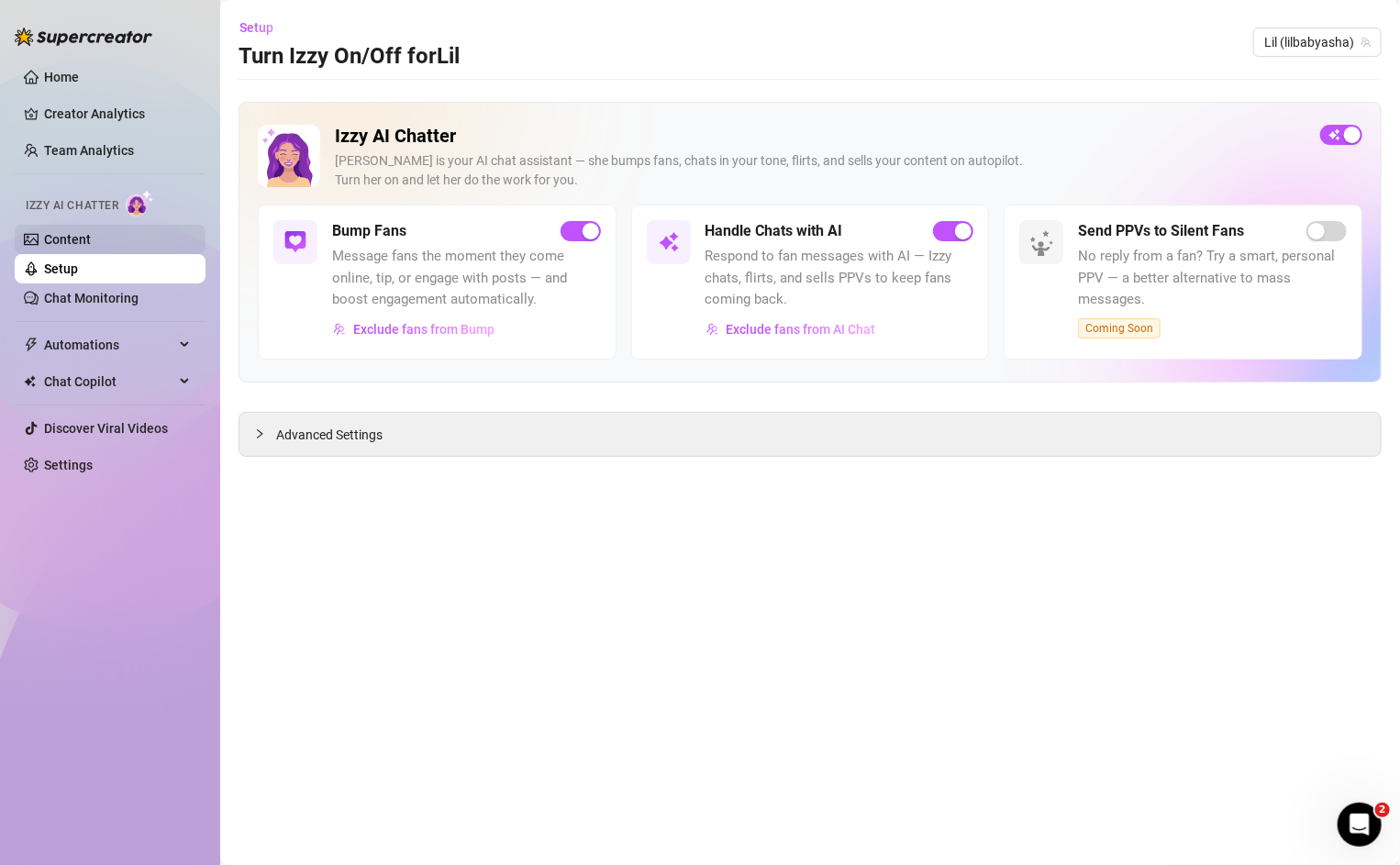
click at [77, 242] on link "Content" at bounding box center [67, 240] width 47 height 15
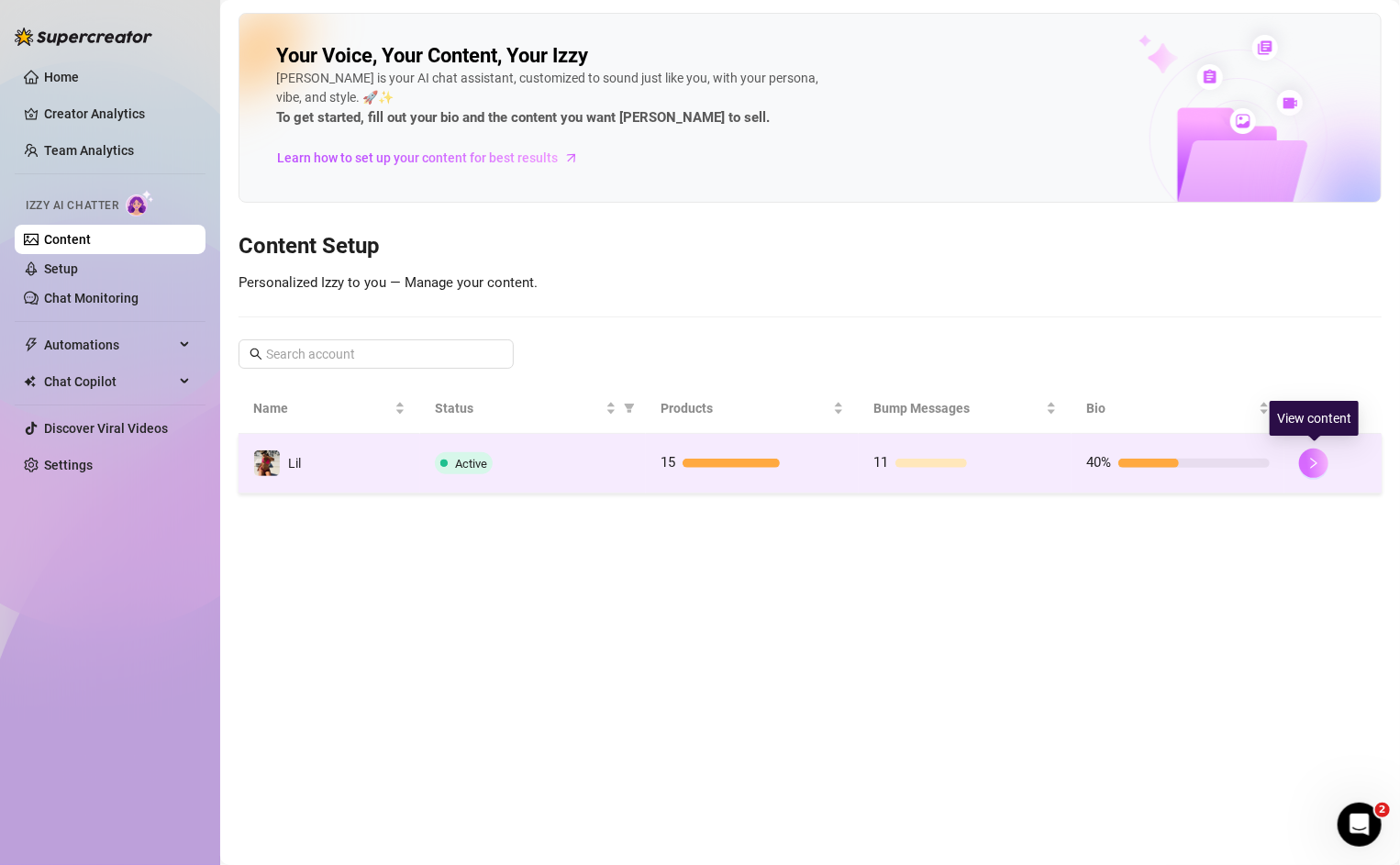
click at [1318, 450] on button "button" at bounding box center [1314, 463] width 29 height 29
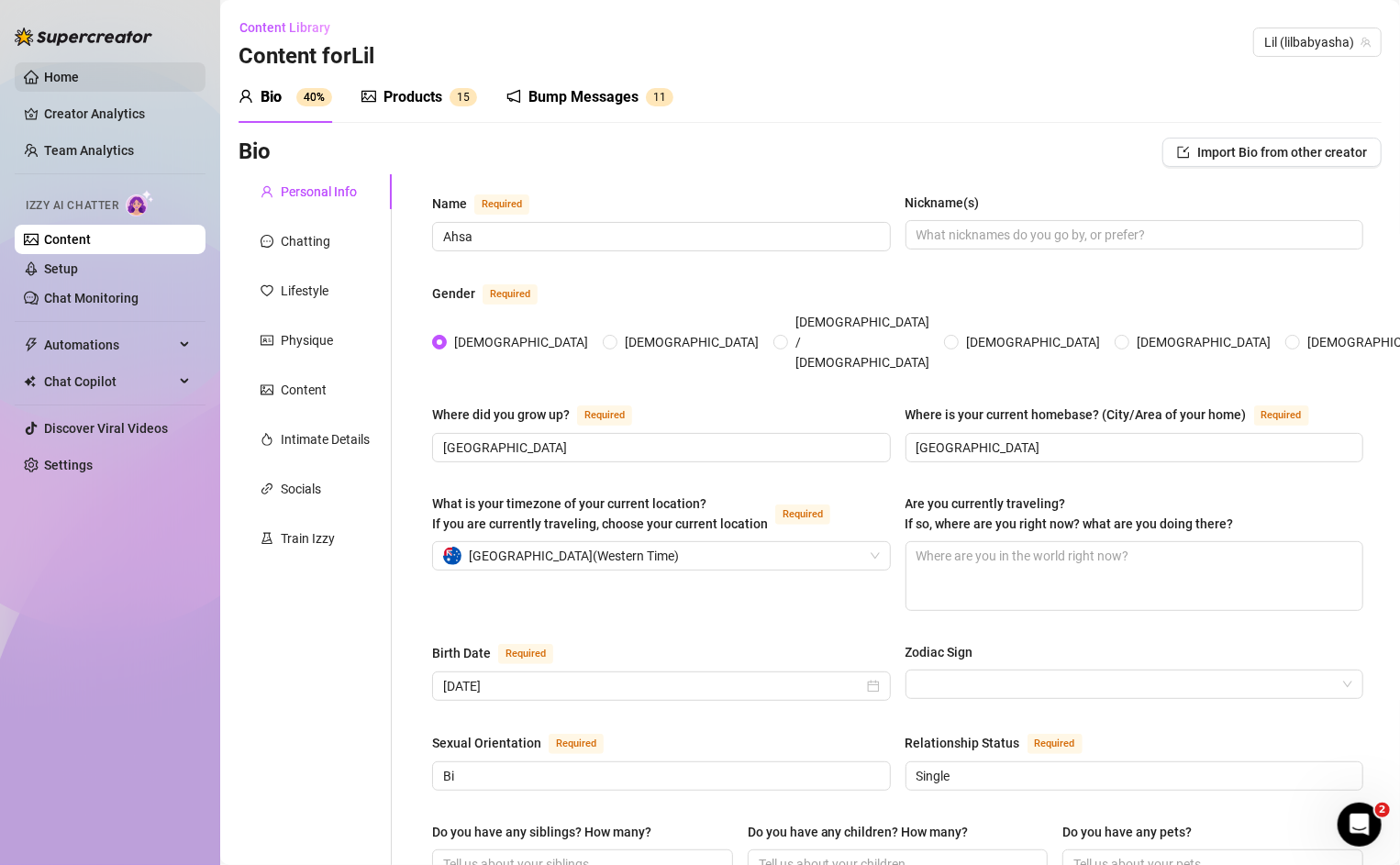
click at [44, 82] on link "Home" at bounding box center [62, 77] width 35 height 15
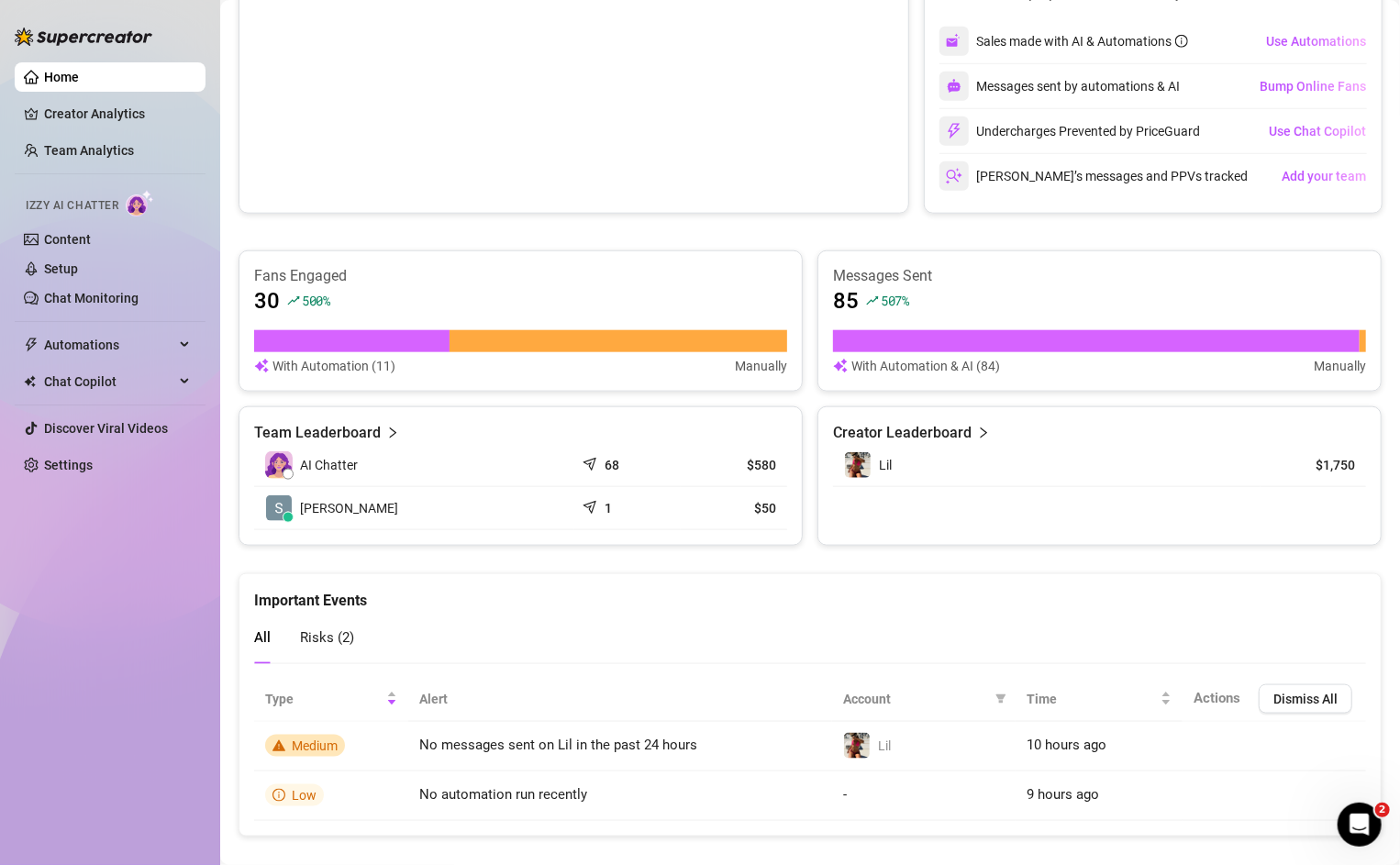
scroll to position [837, 0]
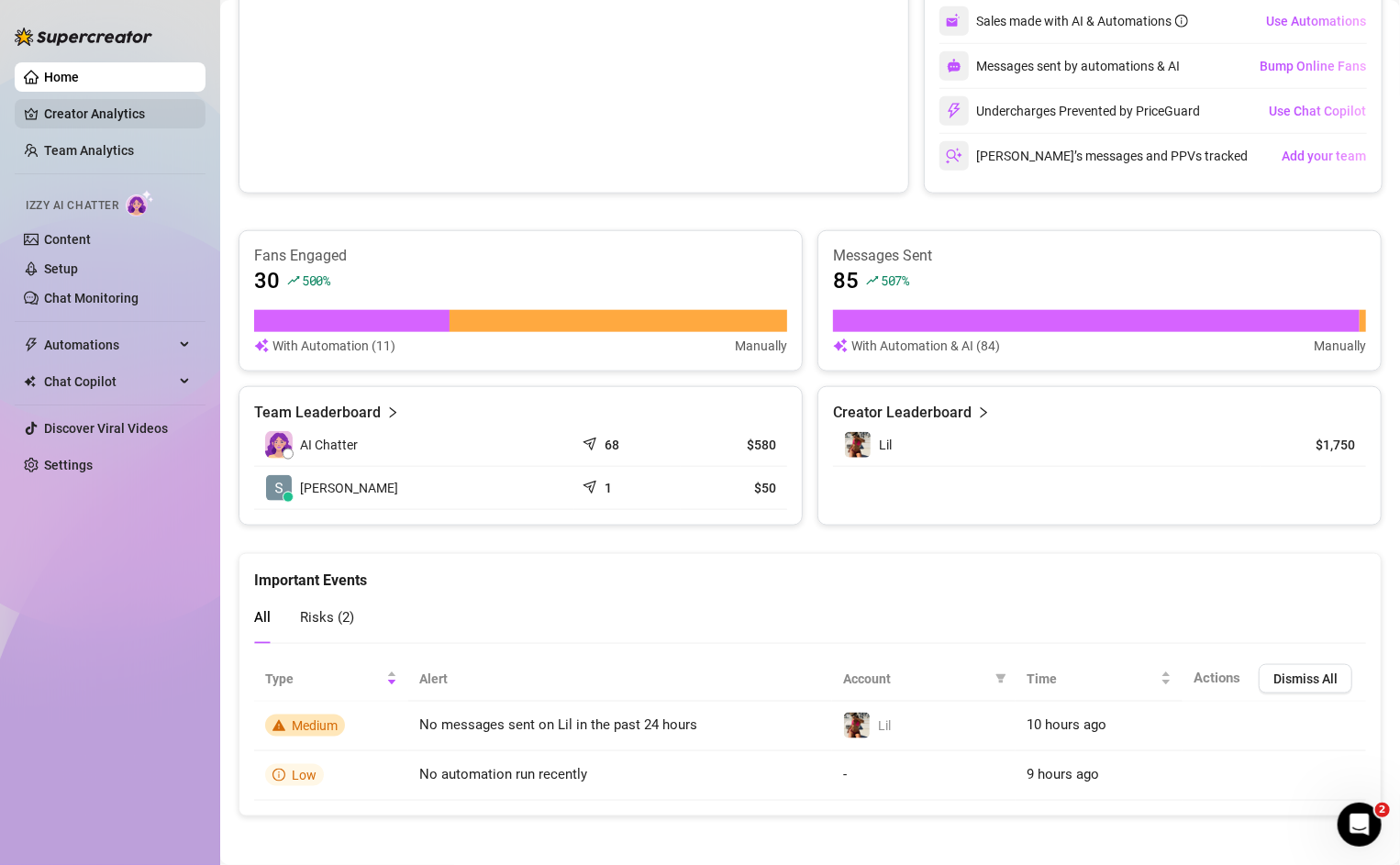
click at [44, 108] on link "Creator Analytics" at bounding box center [118, 114] width 147 height 29
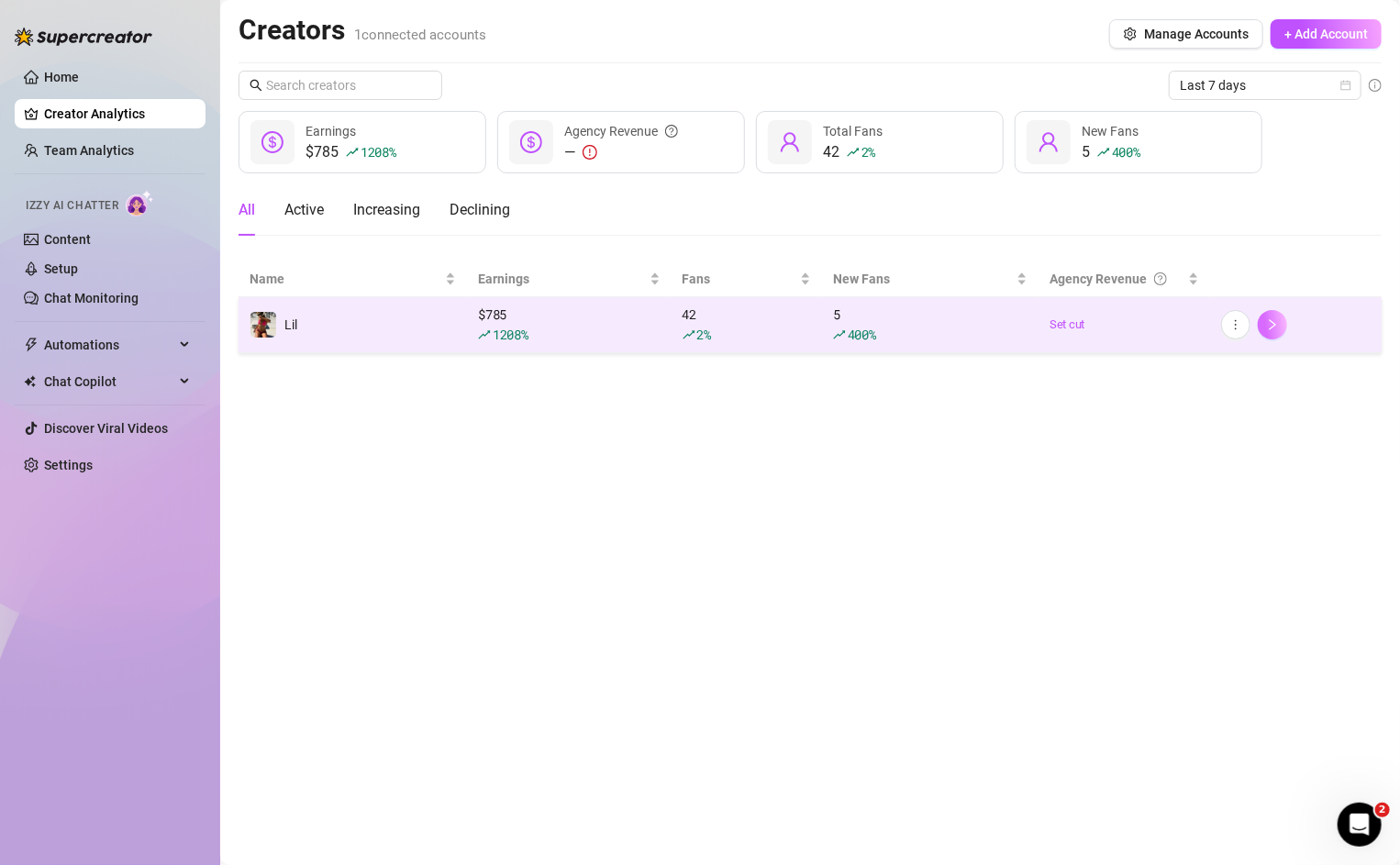
click at [1270, 323] on icon "right" at bounding box center [1272, 325] width 13 height 13
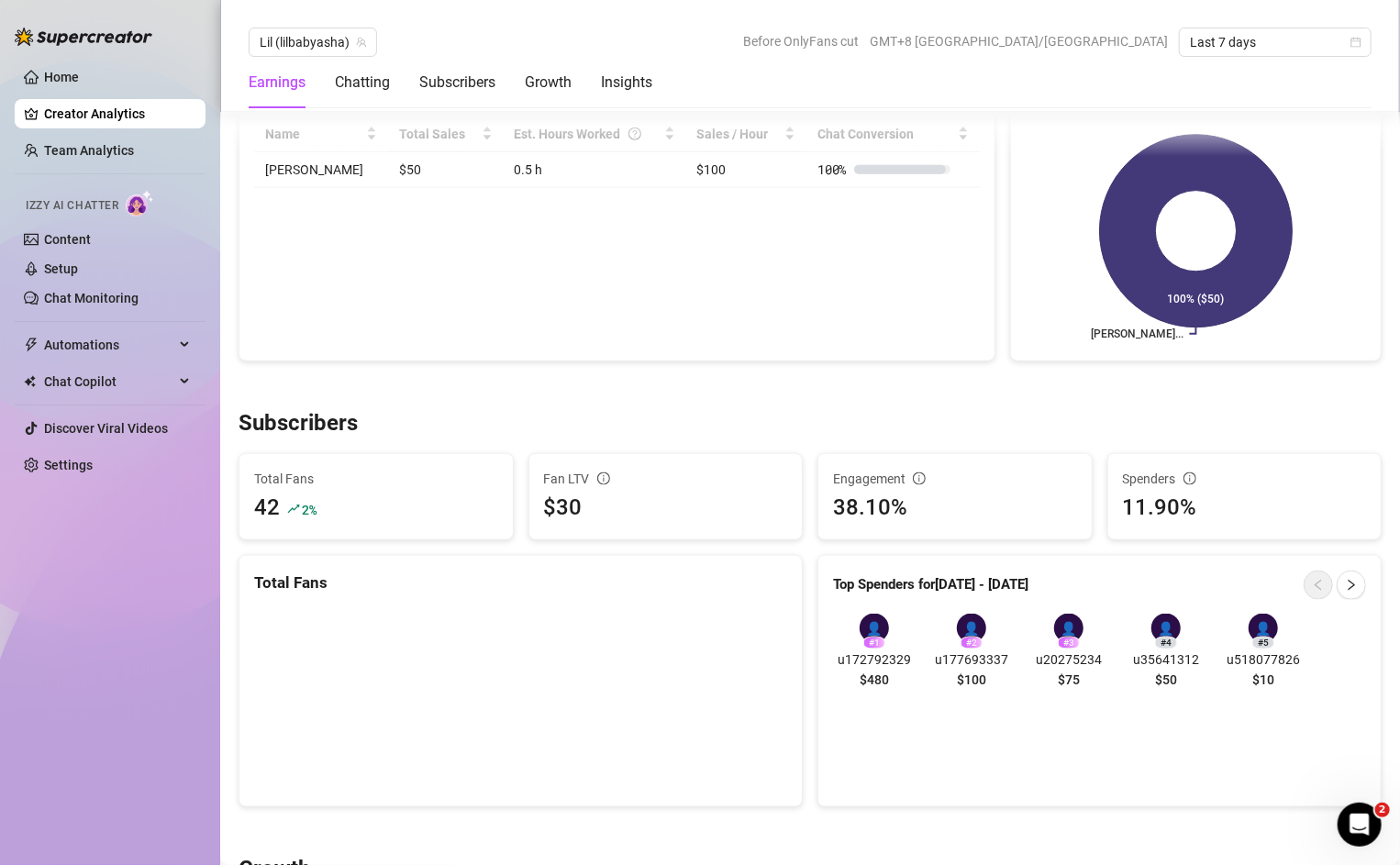
scroll to position [59, 0]
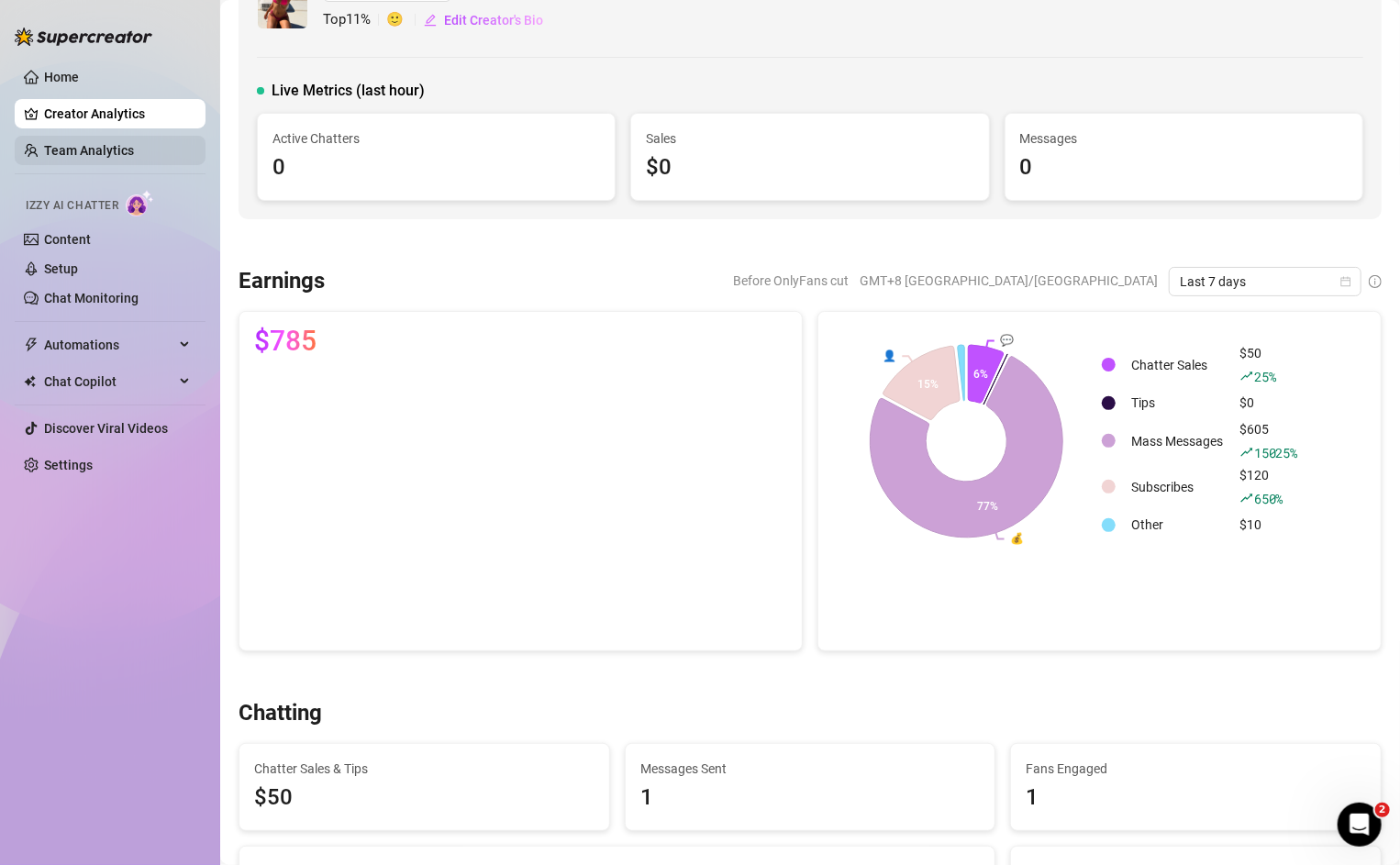
click at [74, 147] on link "Team Analytics" at bounding box center [89, 151] width 90 height 15
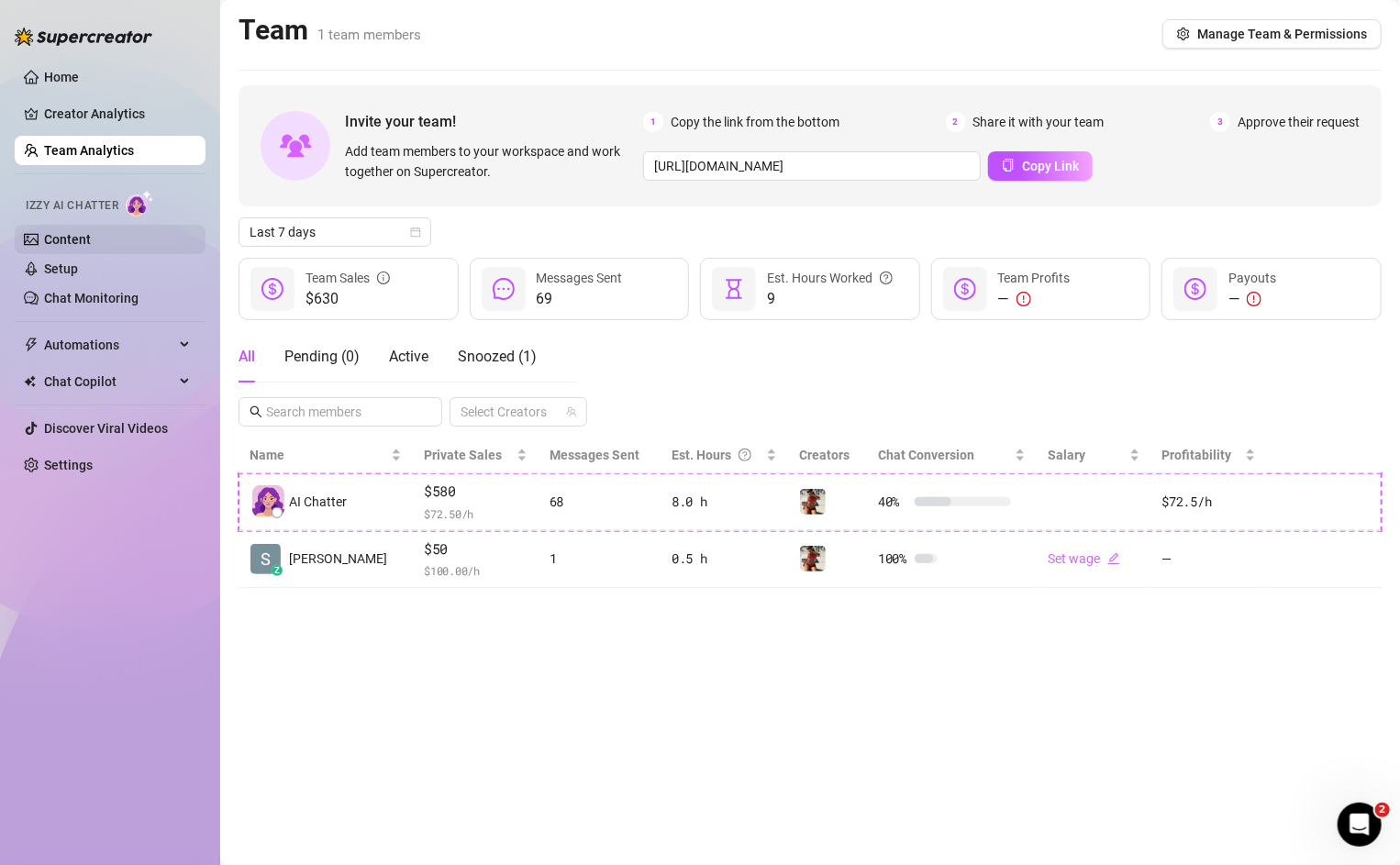
click at [63, 232] on link "Content" at bounding box center [67, 240] width 47 height 15
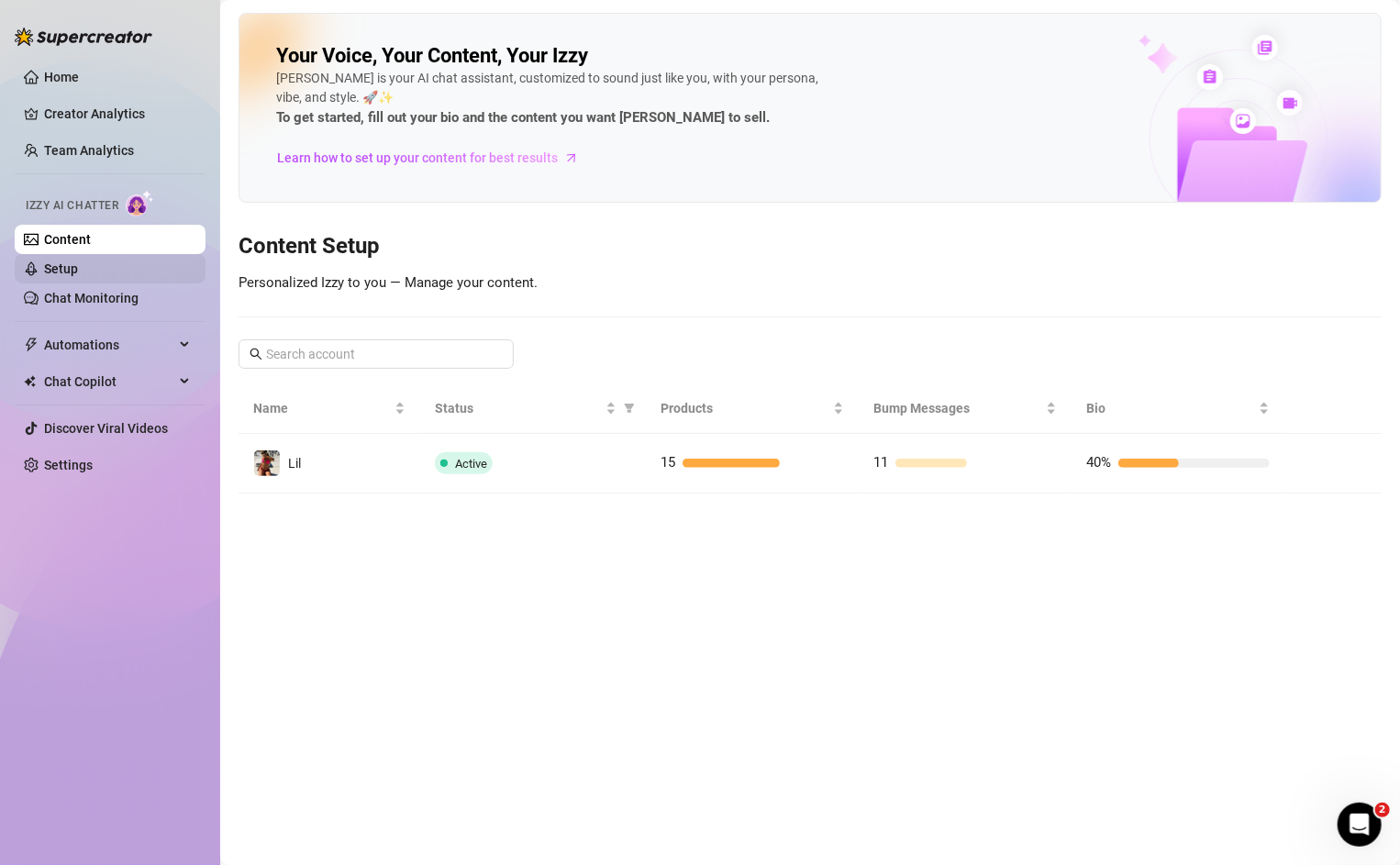
click at [69, 264] on link "Setup" at bounding box center [61, 269] width 34 height 15
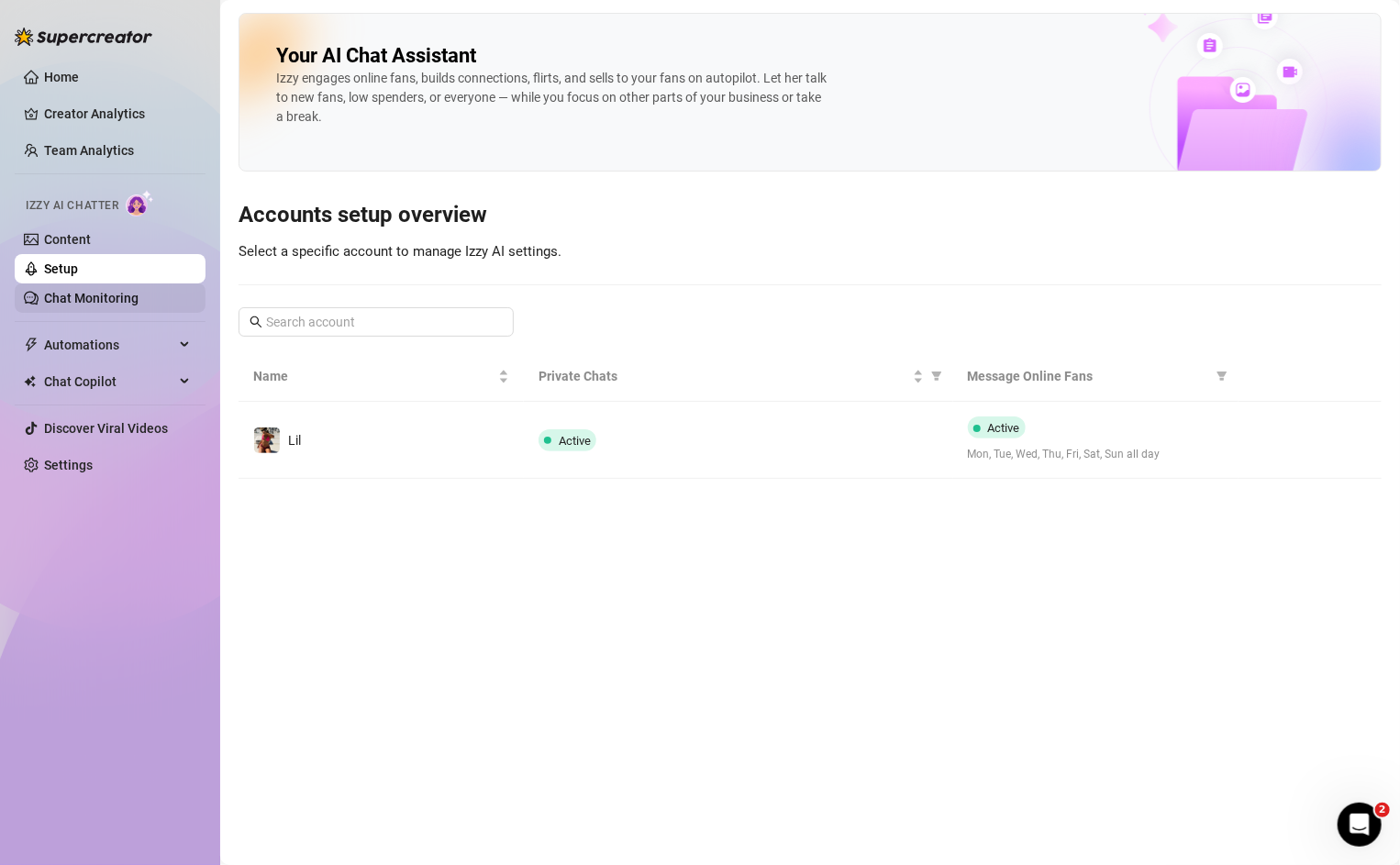
click at [64, 297] on link "Chat Monitoring" at bounding box center [91, 298] width 95 height 15
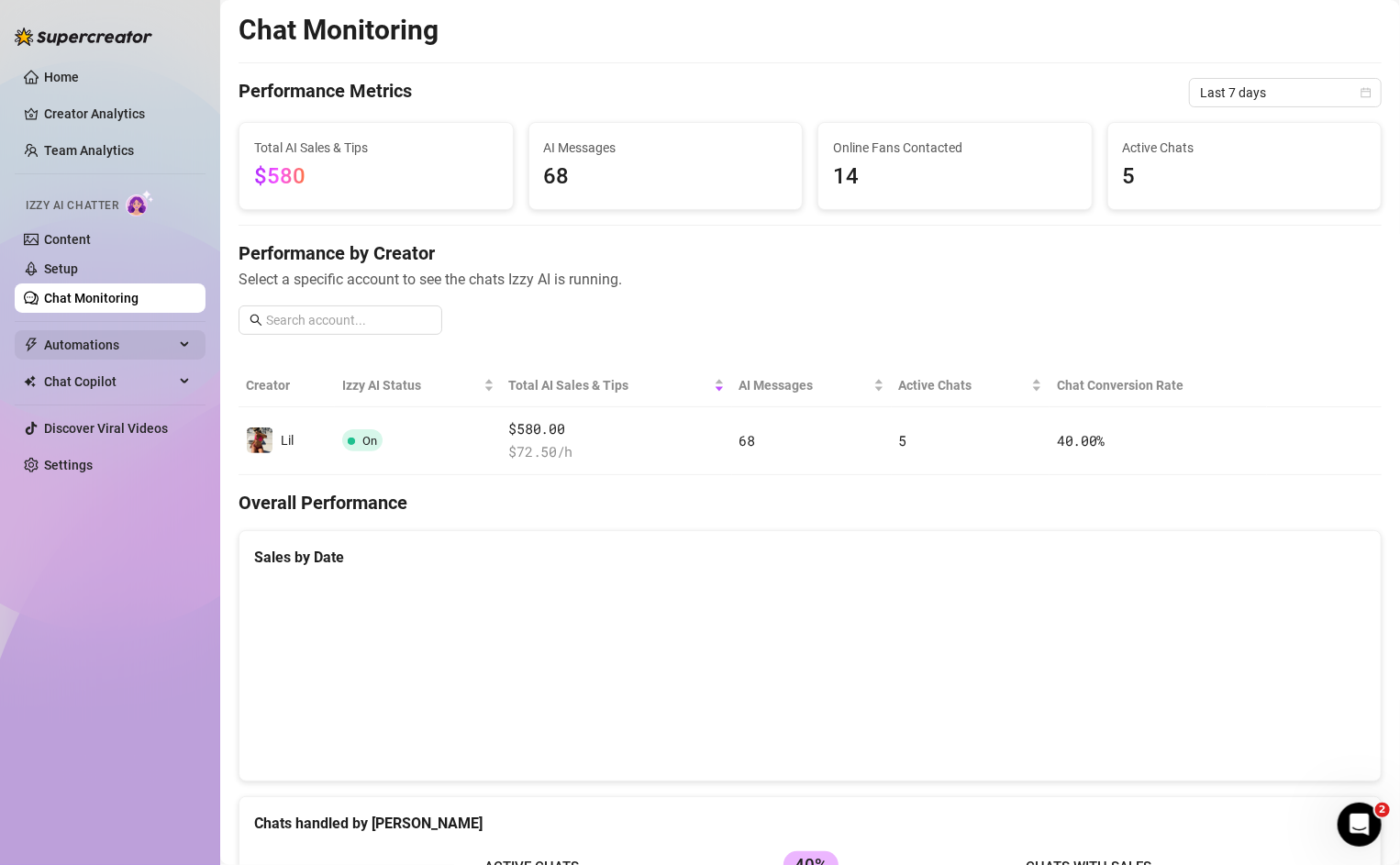
click at [64, 330] on ul "Home Creator Analytics Team Analytics Izzy AI Chatter Content Setup Chat Monito…" at bounding box center [110, 271] width 191 height 432
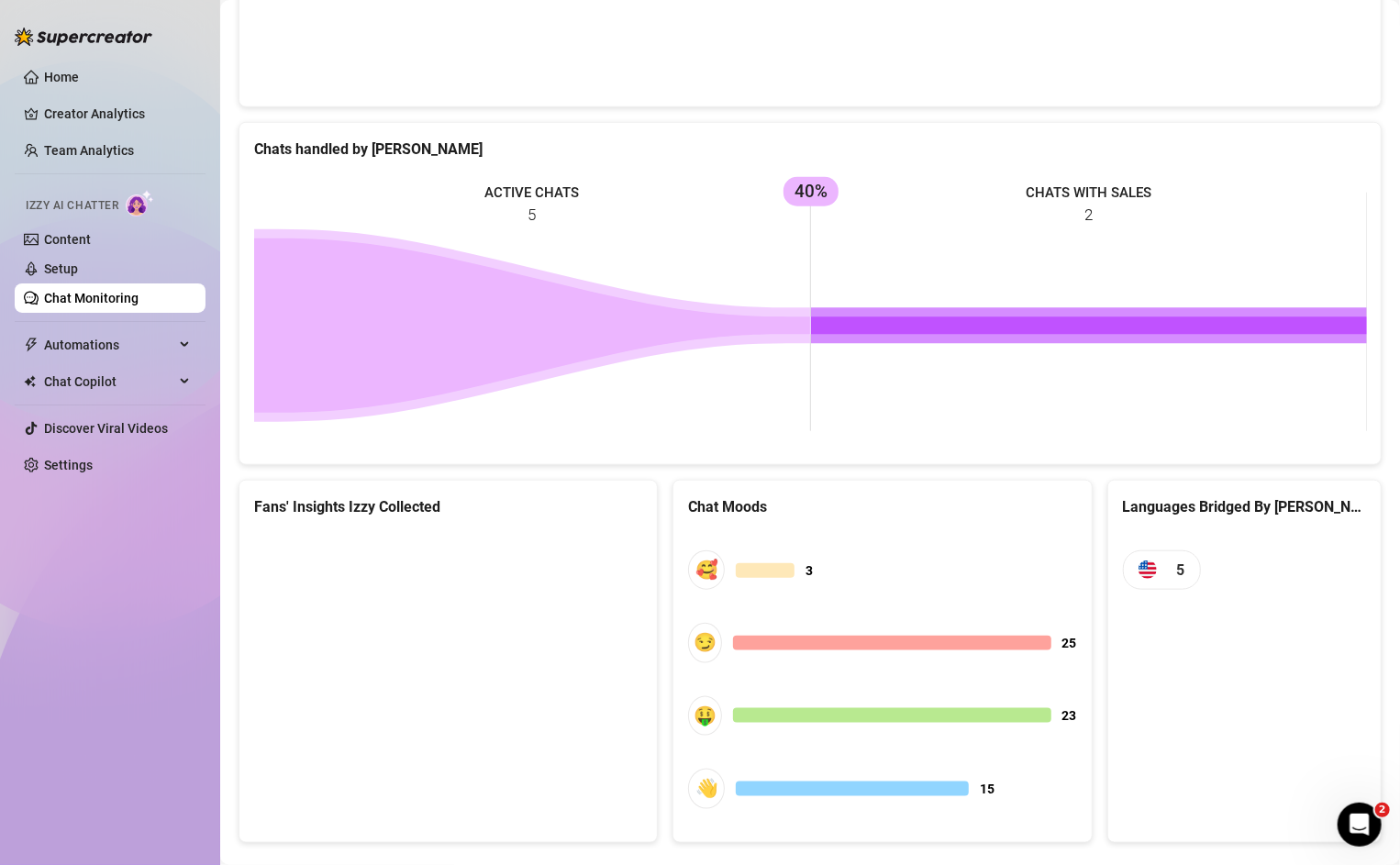
scroll to position [700, 0]
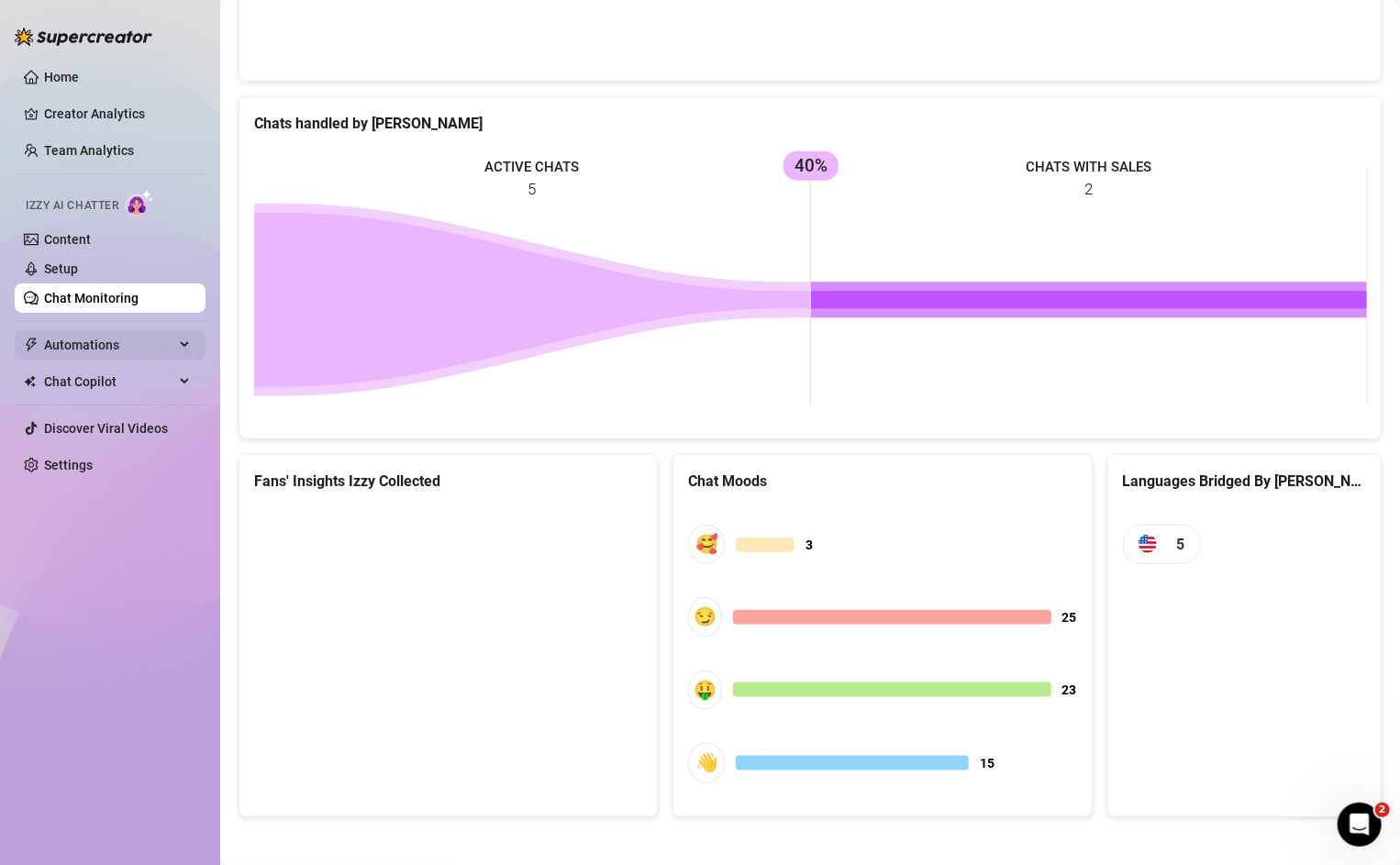
click at [42, 332] on div "Automations" at bounding box center [110, 345] width 191 height 29
